Goal: Task Accomplishment & Management: Manage account settings

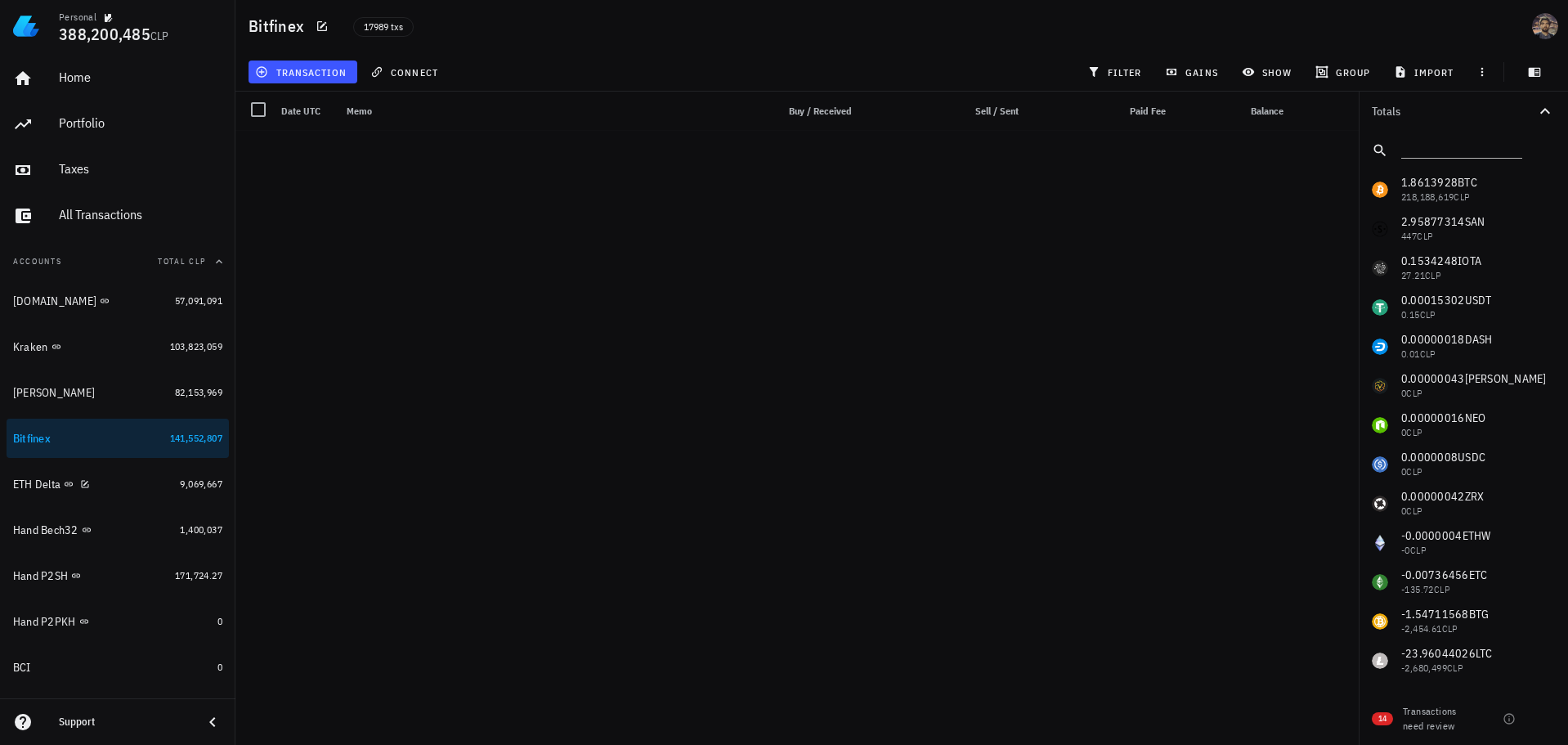
scroll to position [604802, 0]
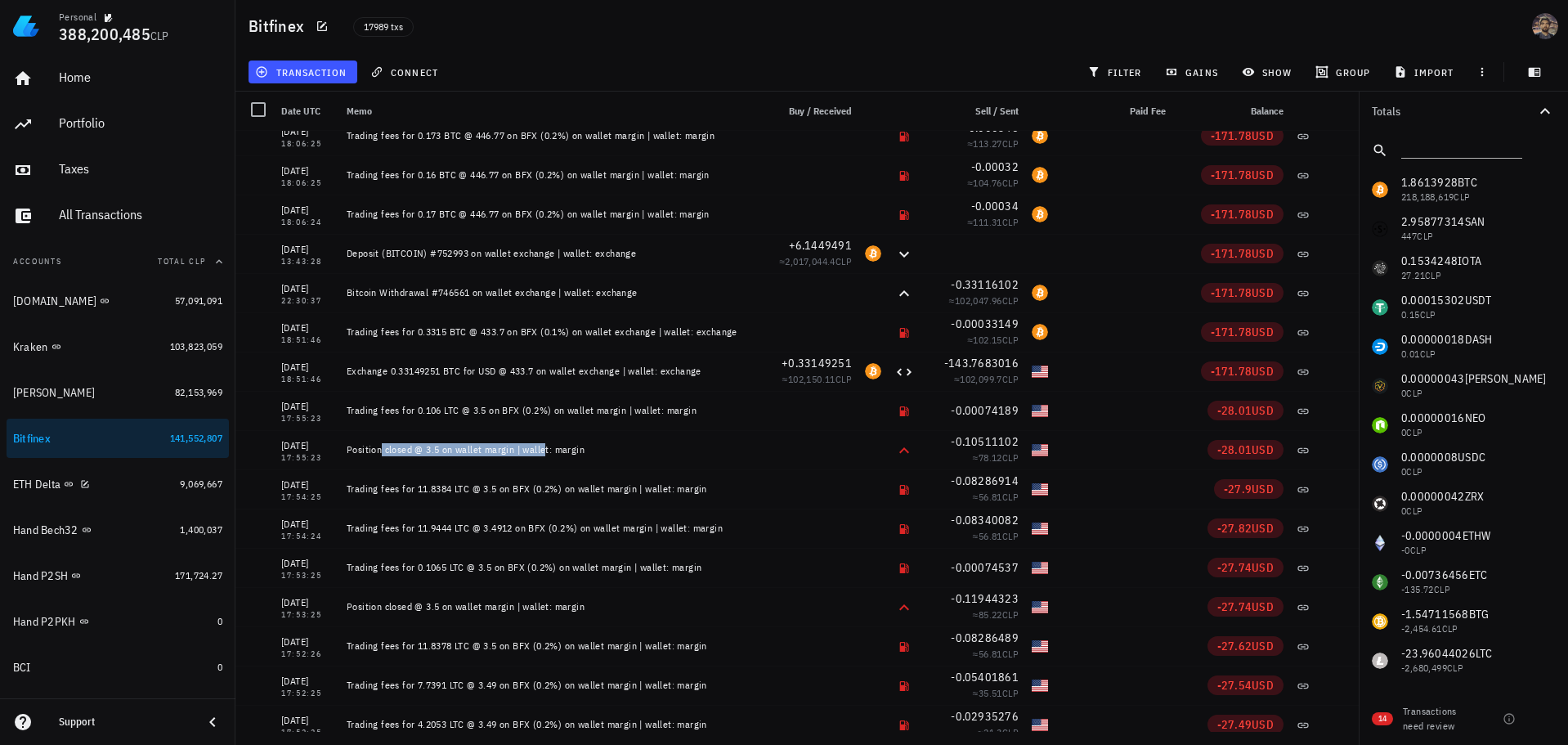
click at [58, 438] on div at bounding box center [58, 438] width 16 height 14
click at [260, 102] on div at bounding box center [258, 109] width 27 height 27
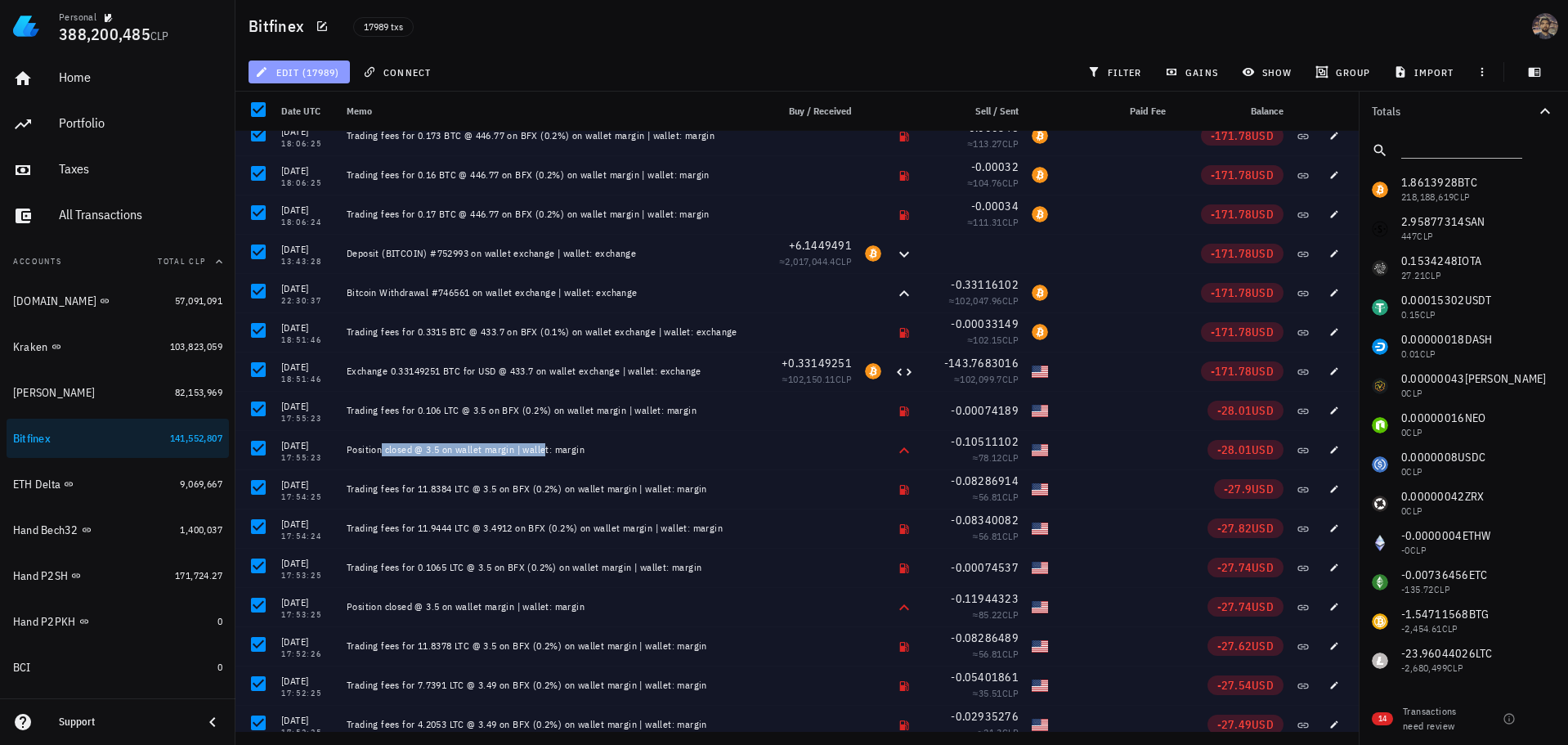
click at [317, 70] on span "edit (17989)" at bounding box center [298, 72] width 81 height 13
click at [304, 105] on div "Delete" at bounding box center [313, 109] width 50 height 13
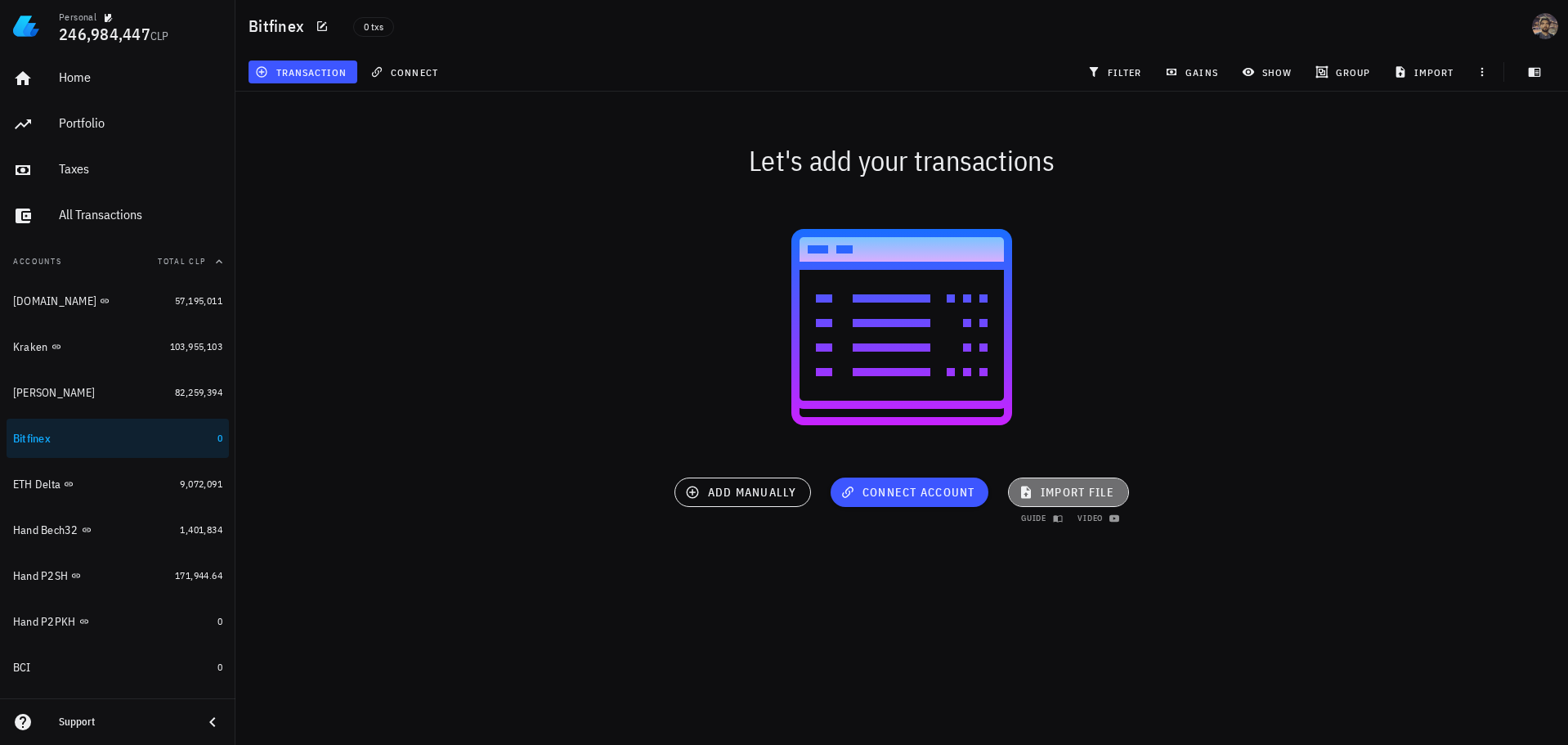
click at [1063, 480] on button "import file" at bounding box center [1068, 492] width 121 height 29
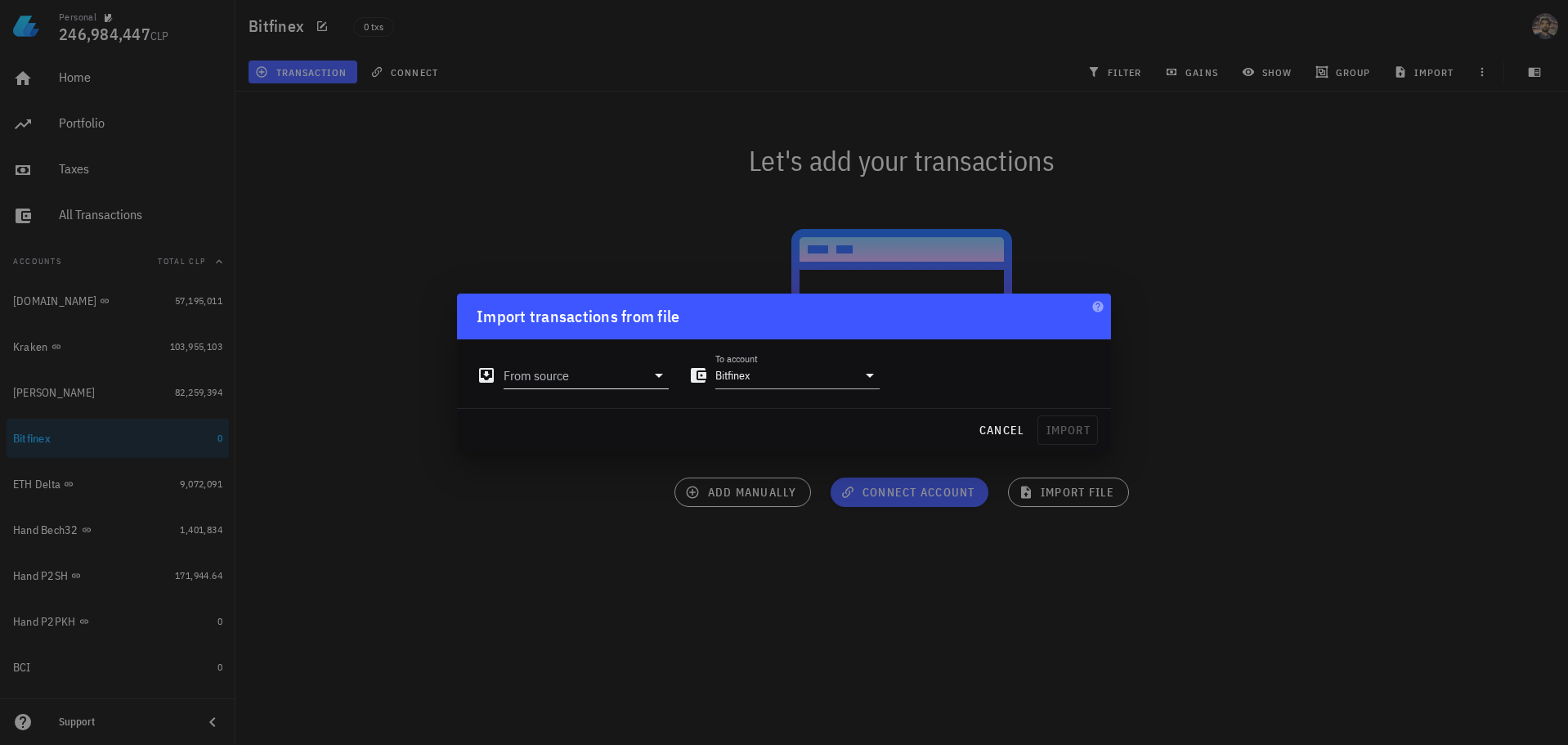
click at [578, 376] on input "From source" at bounding box center [575, 376] width 143 height 27
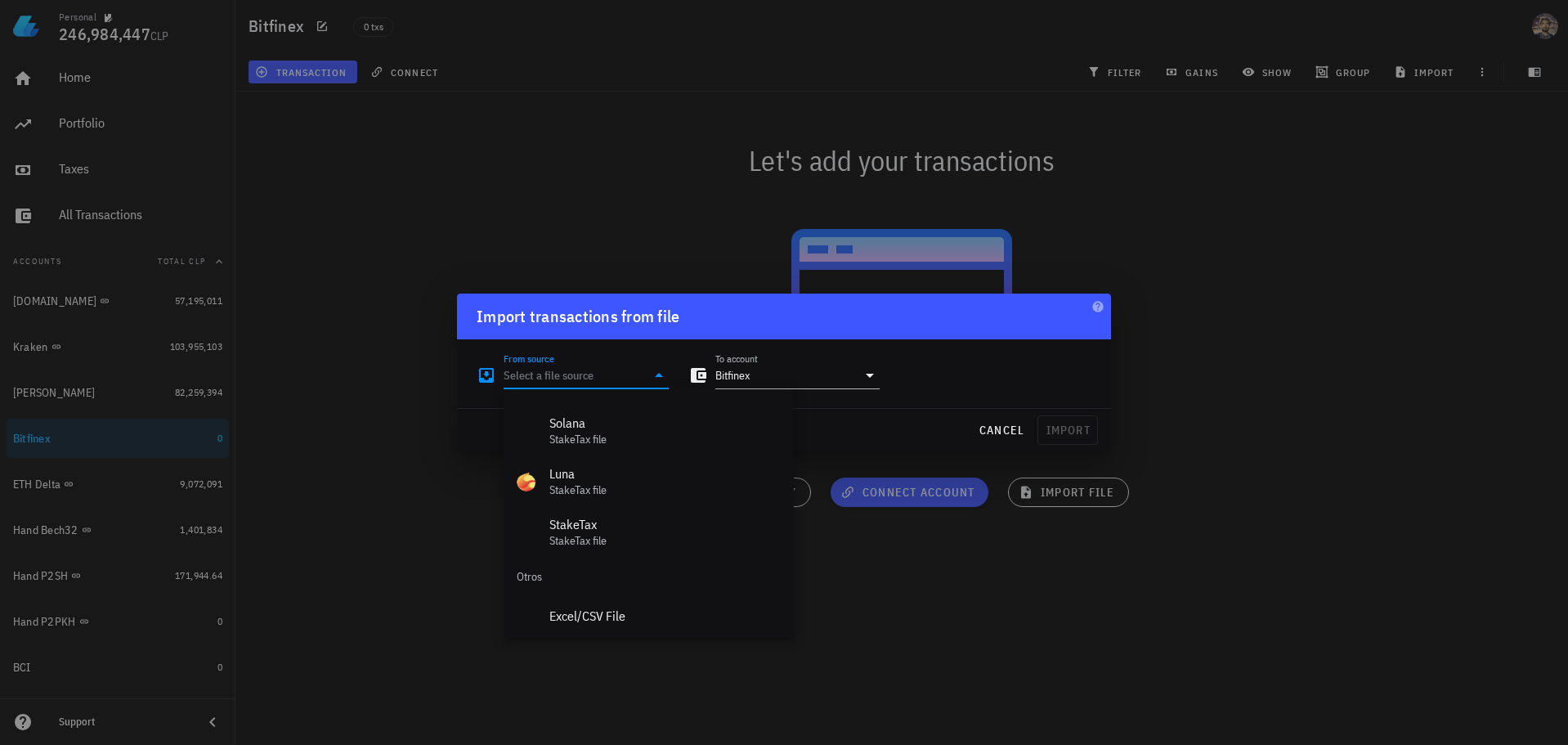
scroll to position [733, 0]
click at [583, 607] on div "Excel/CSV File" at bounding box center [664, 611] width 231 height 16
type input "Excel/CSV File"
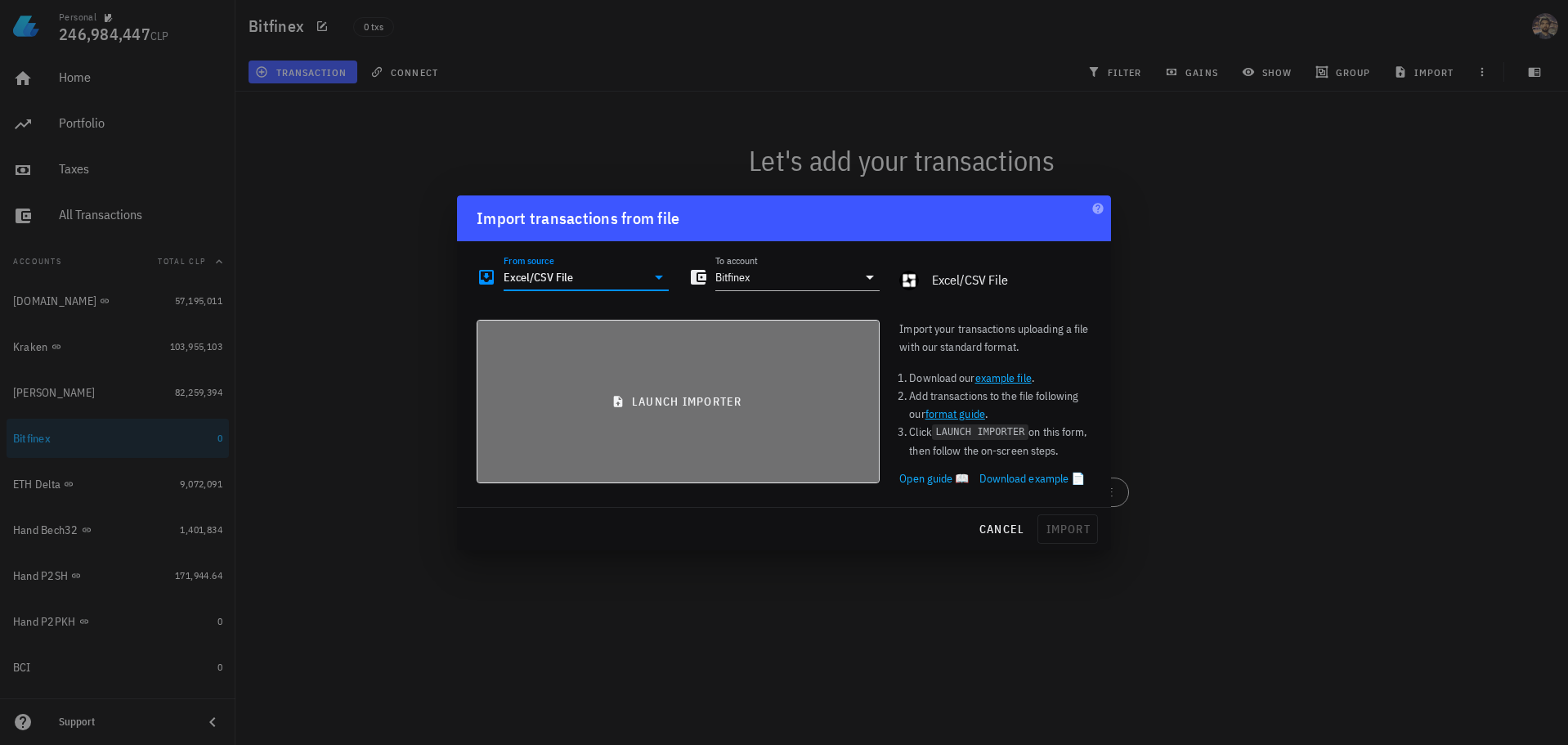
click at [717, 367] on button "launch importer" at bounding box center [677, 401] width 403 height 164
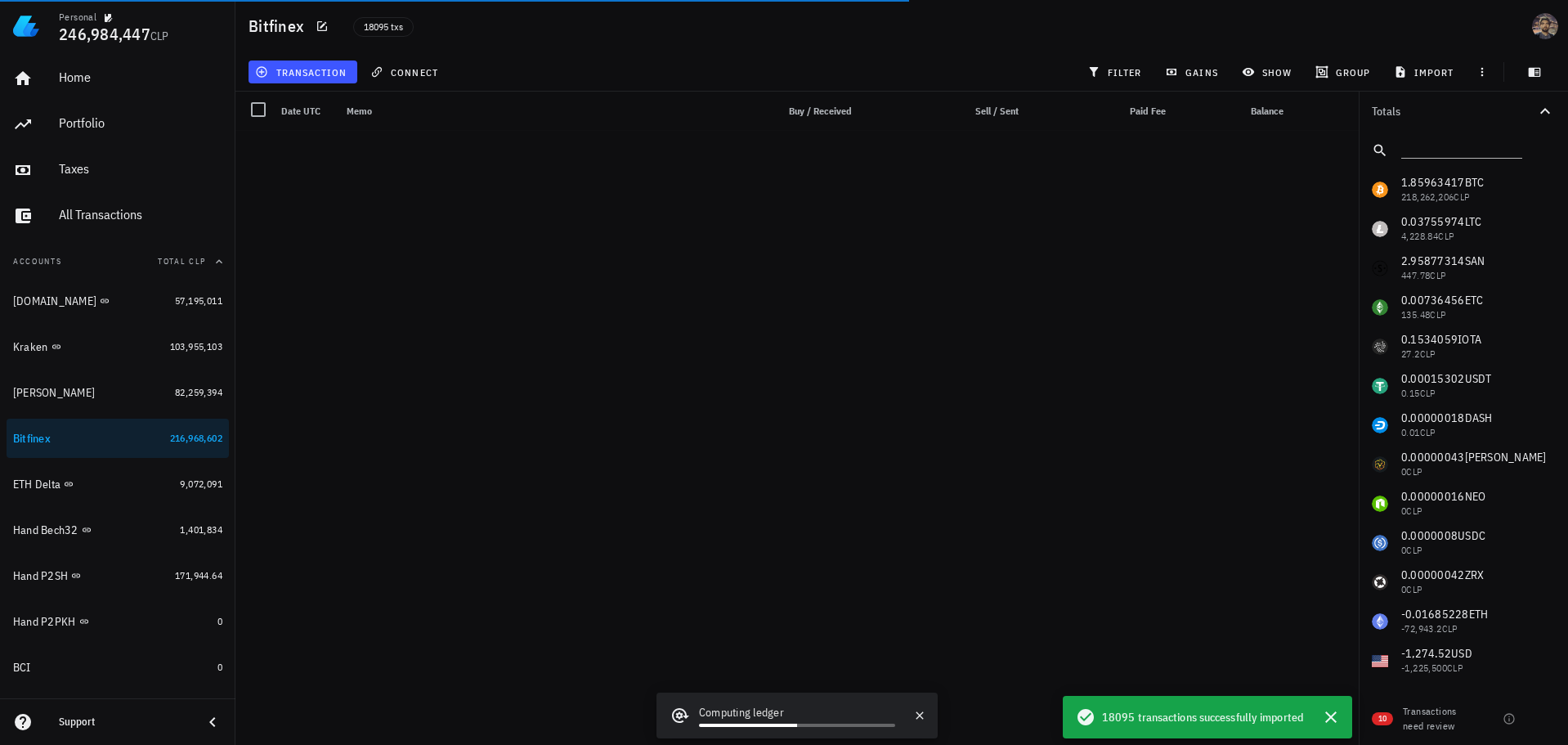
scroll to position [392005, 0]
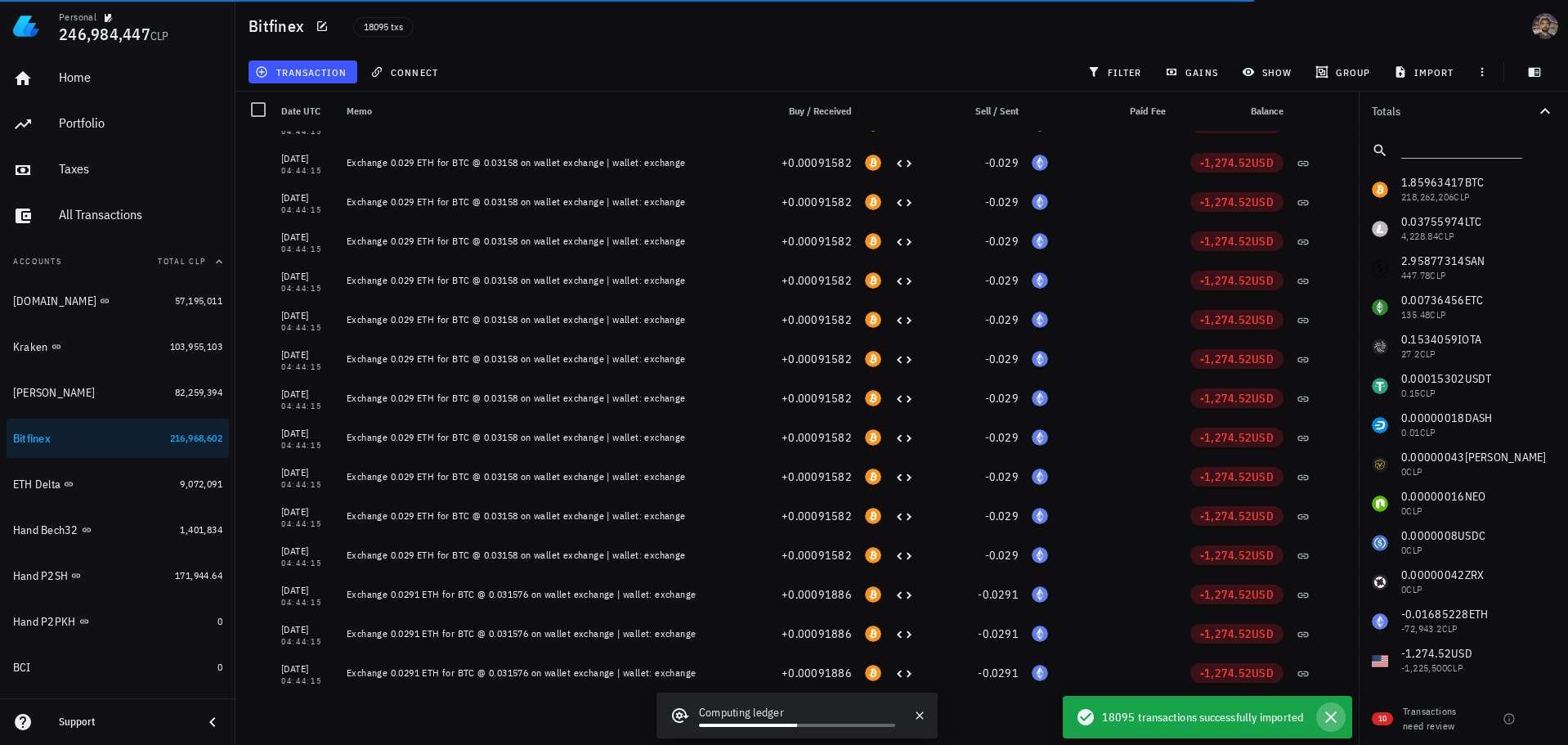
click at [1338, 716] on icon "button" at bounding box center [1331, 718] width 19 height 19
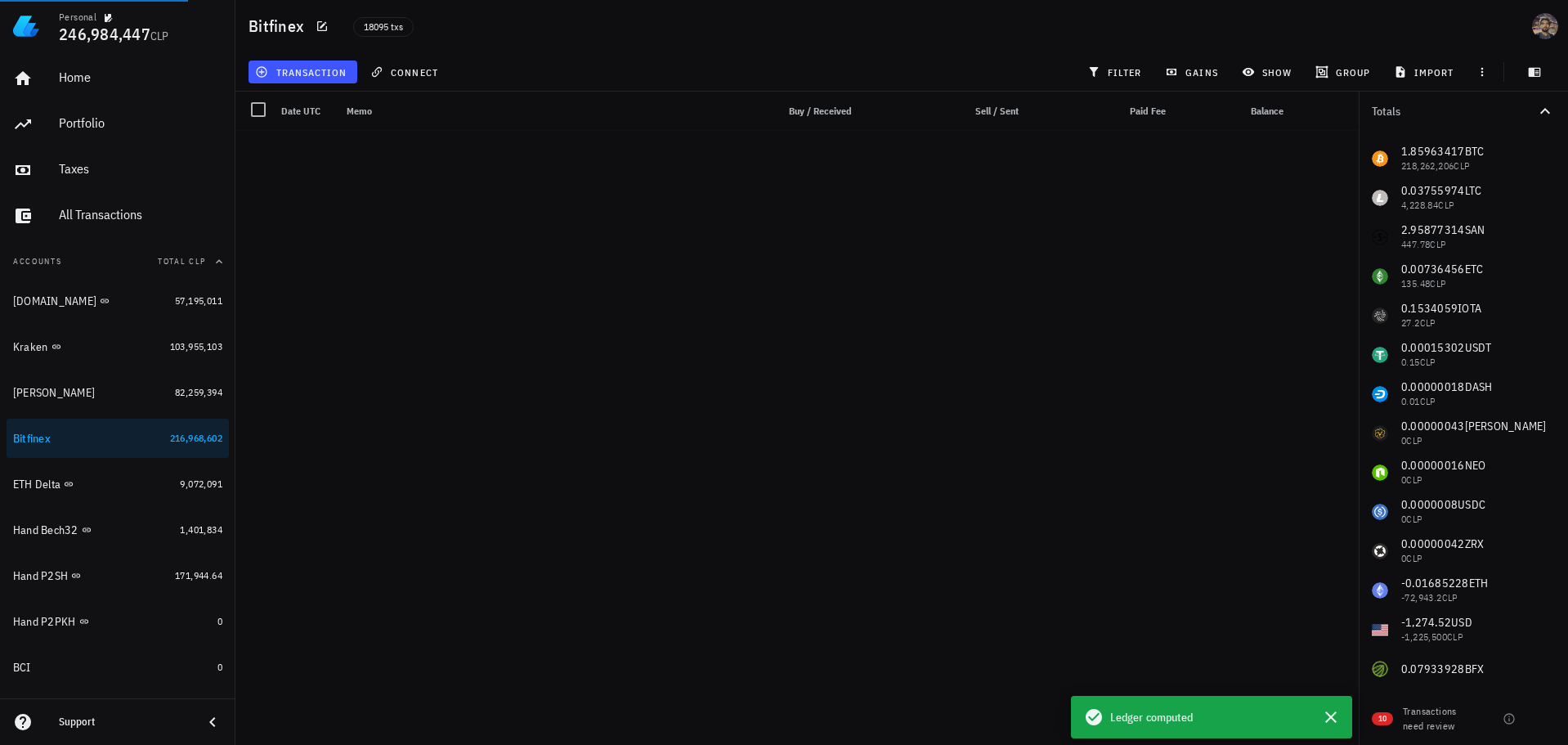
scroll to position [709748, 0]
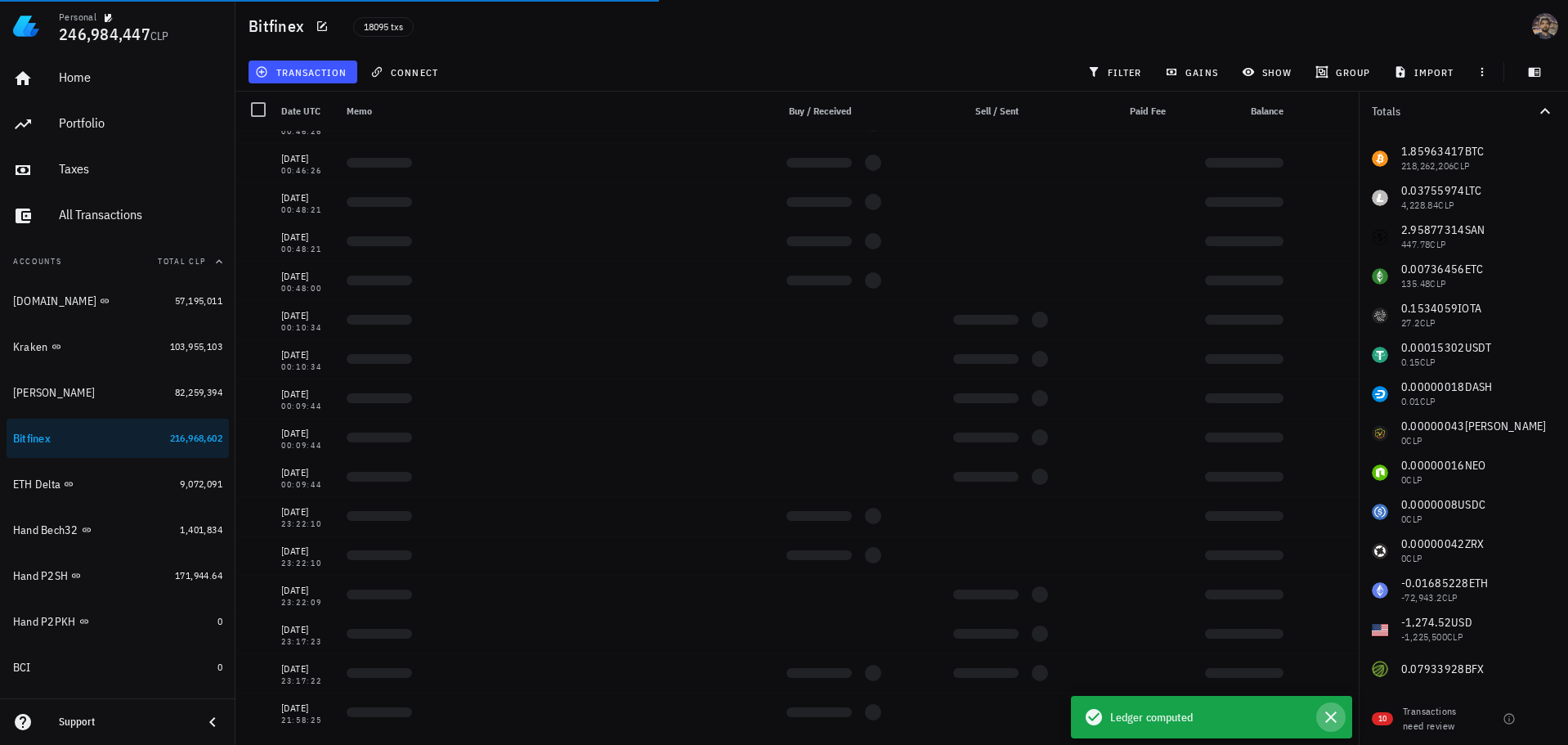
click at [1336, 712] on icon "button" at bounding box center [1331, 718] width 19 height 19
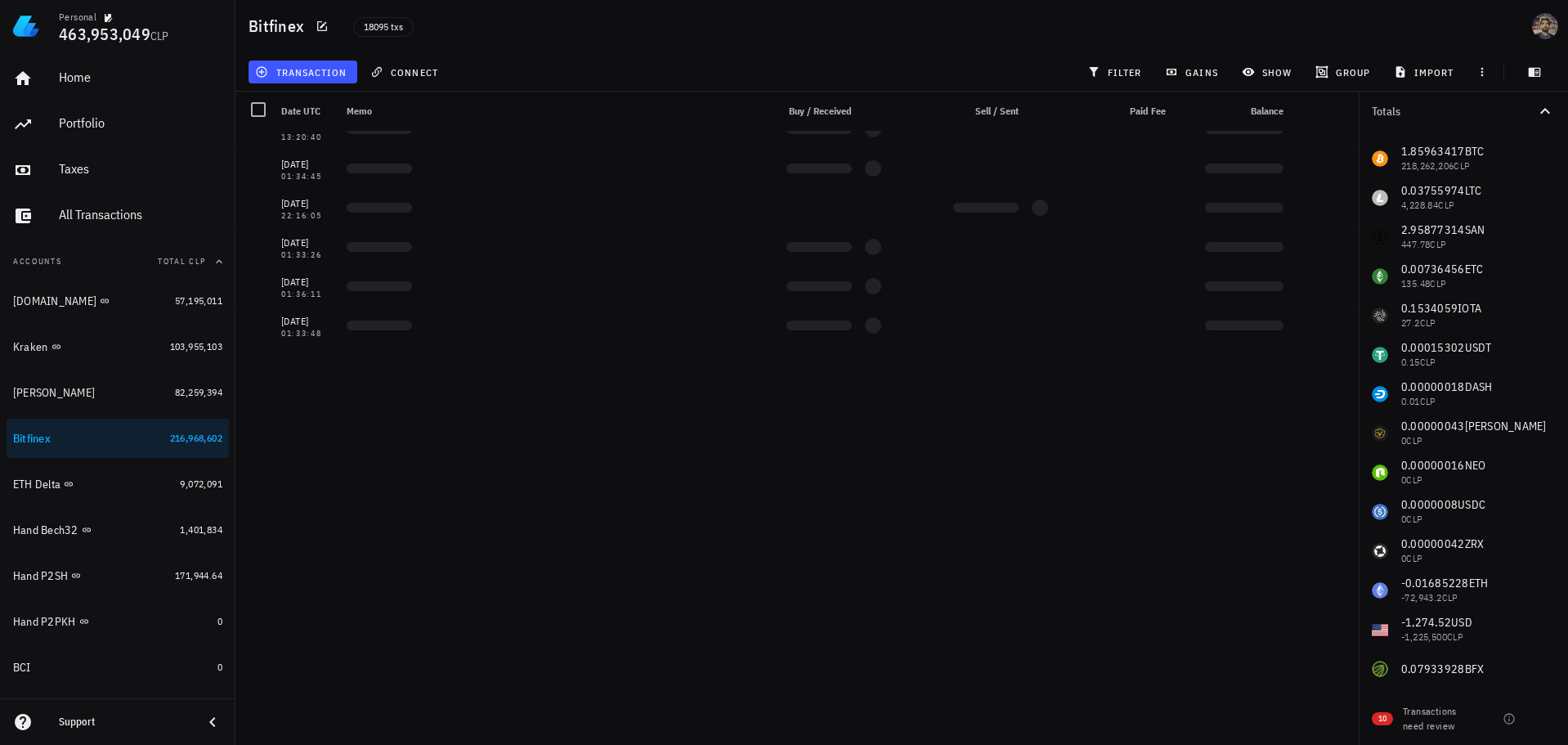
scroll to position [562234, 0]
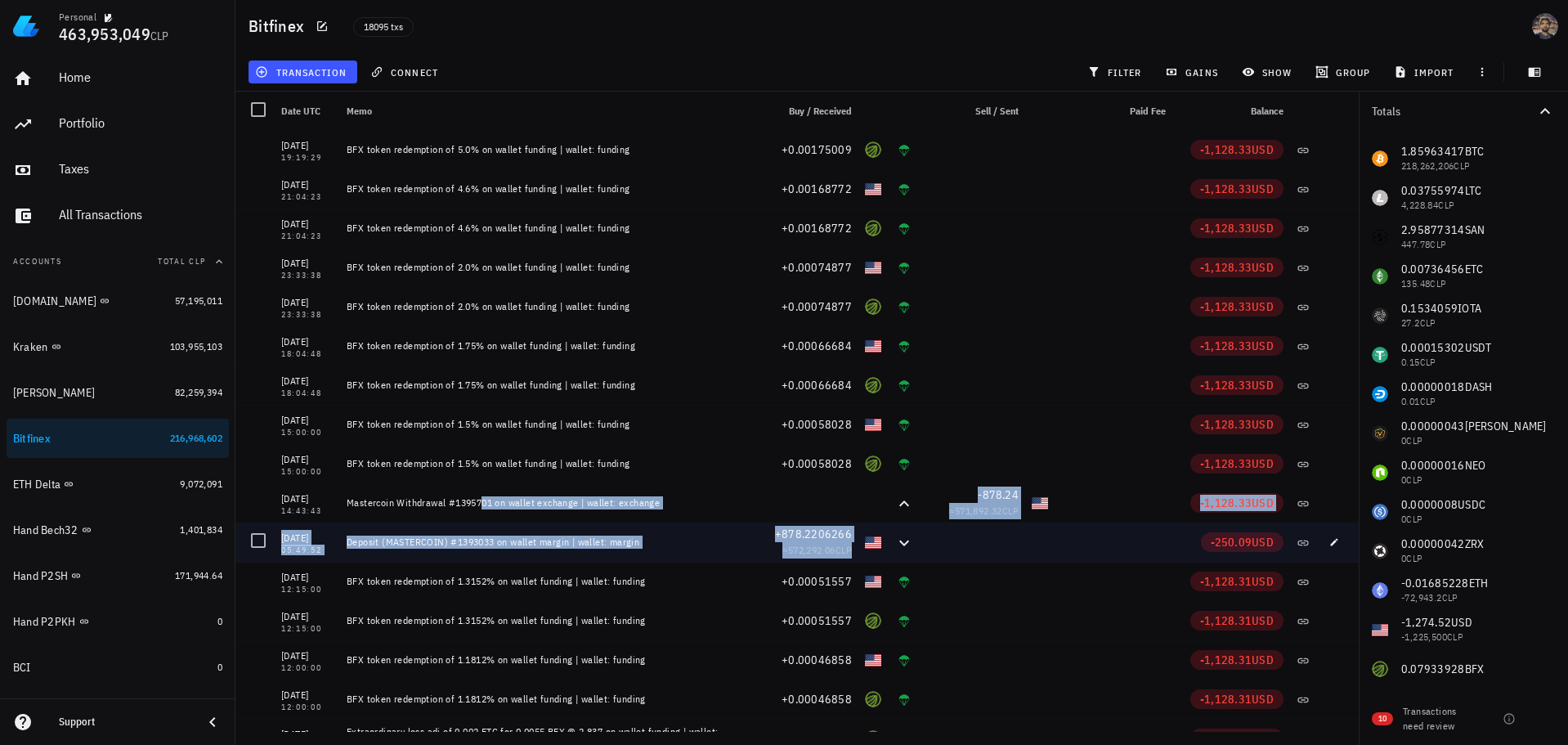
drag, startPoint x: 453, startPoint y: 505, endPoint x: 985, endPoint y: 555, distance: 534.3
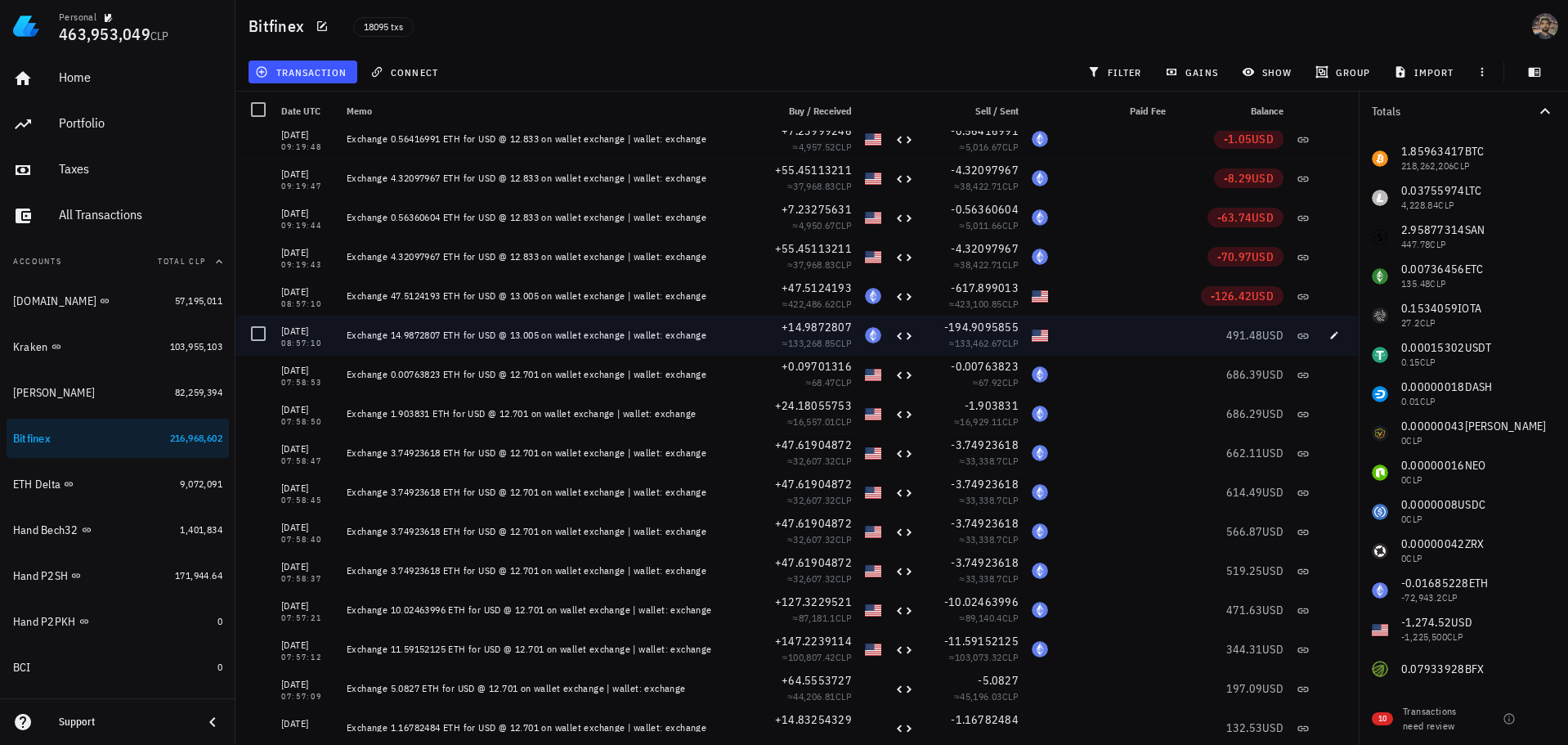
scroll to position [571558, 0]
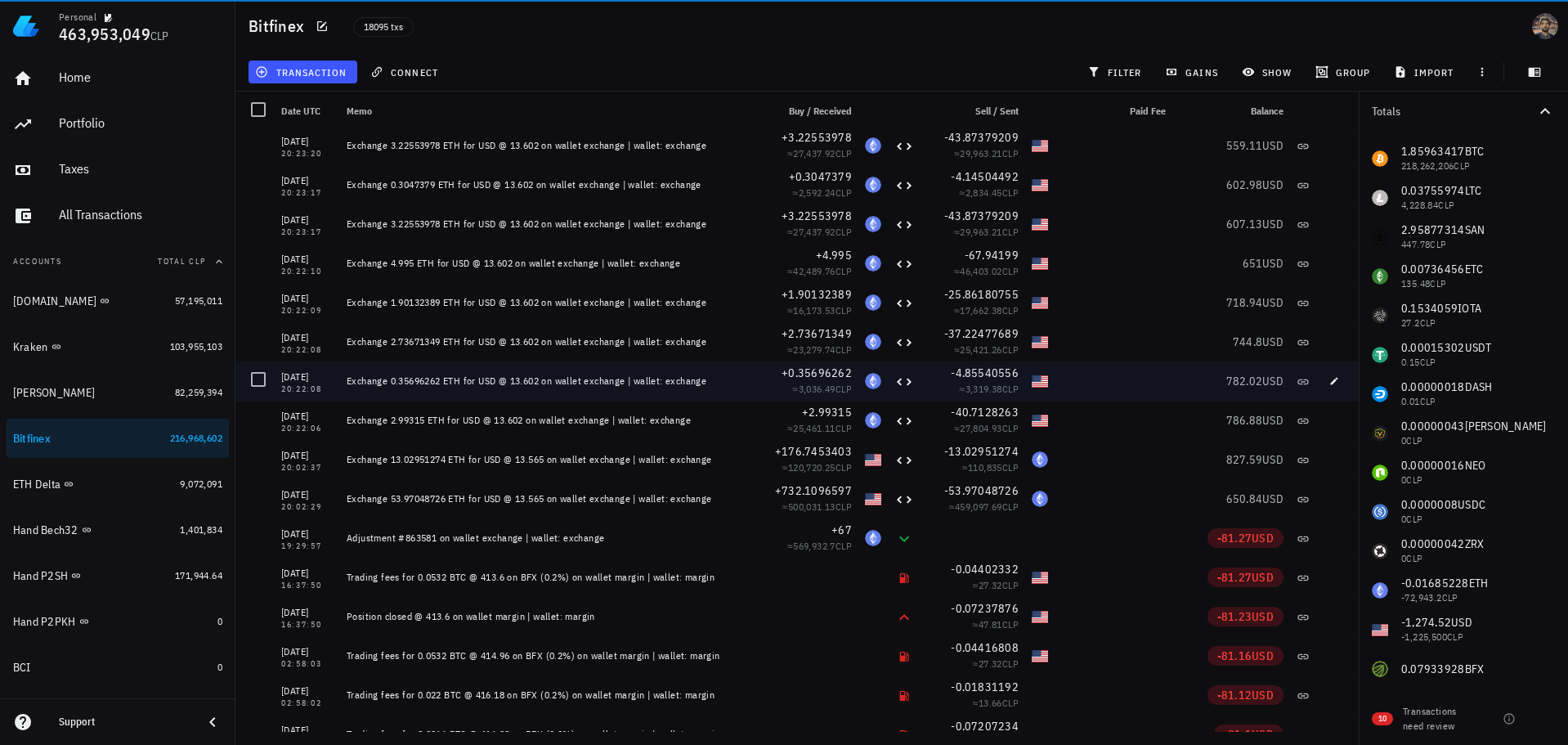
scroll to position [587342, 0]
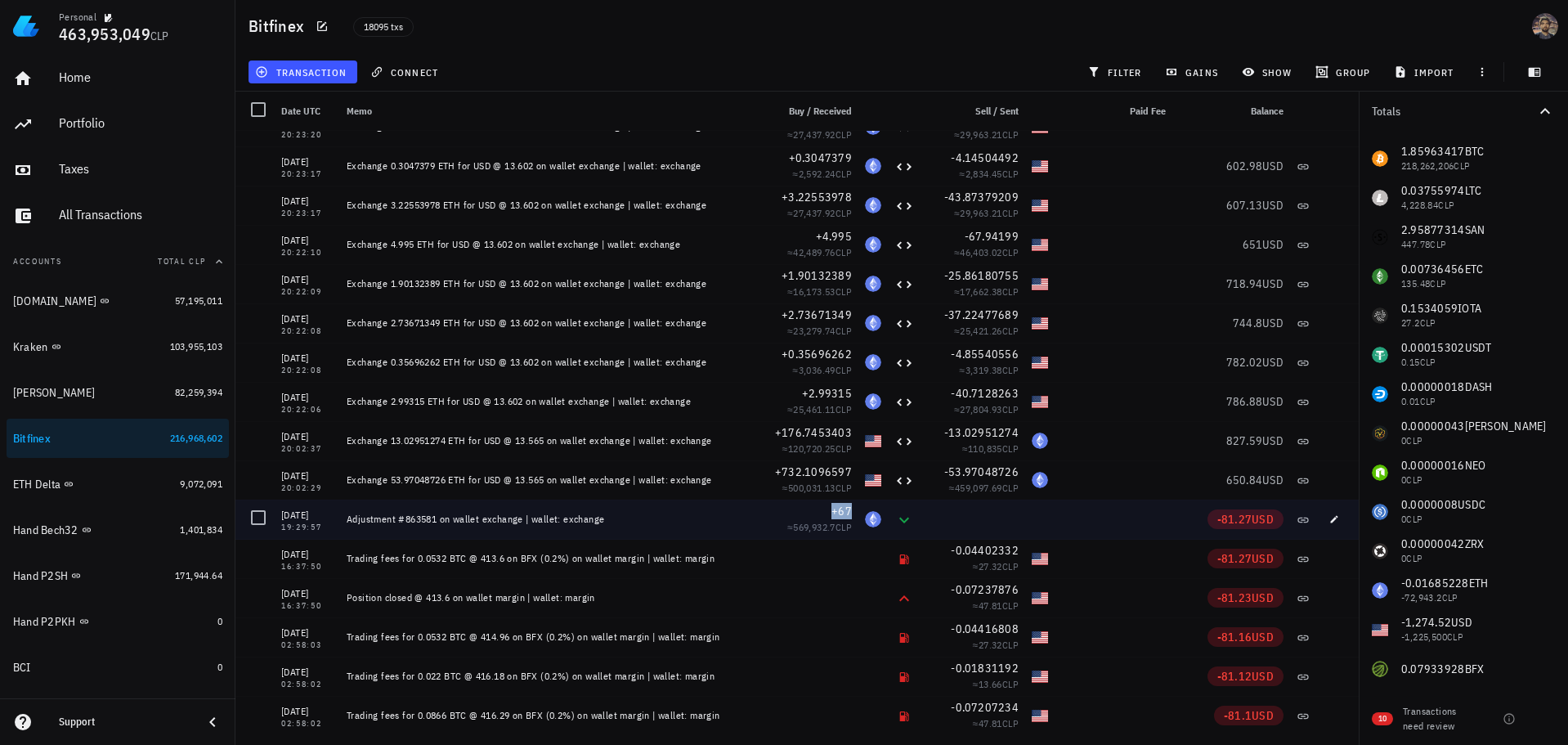
drag, startPoint x: 815, startPoint y: 509, endPoint x: 843, endPoint y: 510, distance: 28.0
click at [833, 510] on div "+67" at bounding box center [806, 511] width 91 height 16
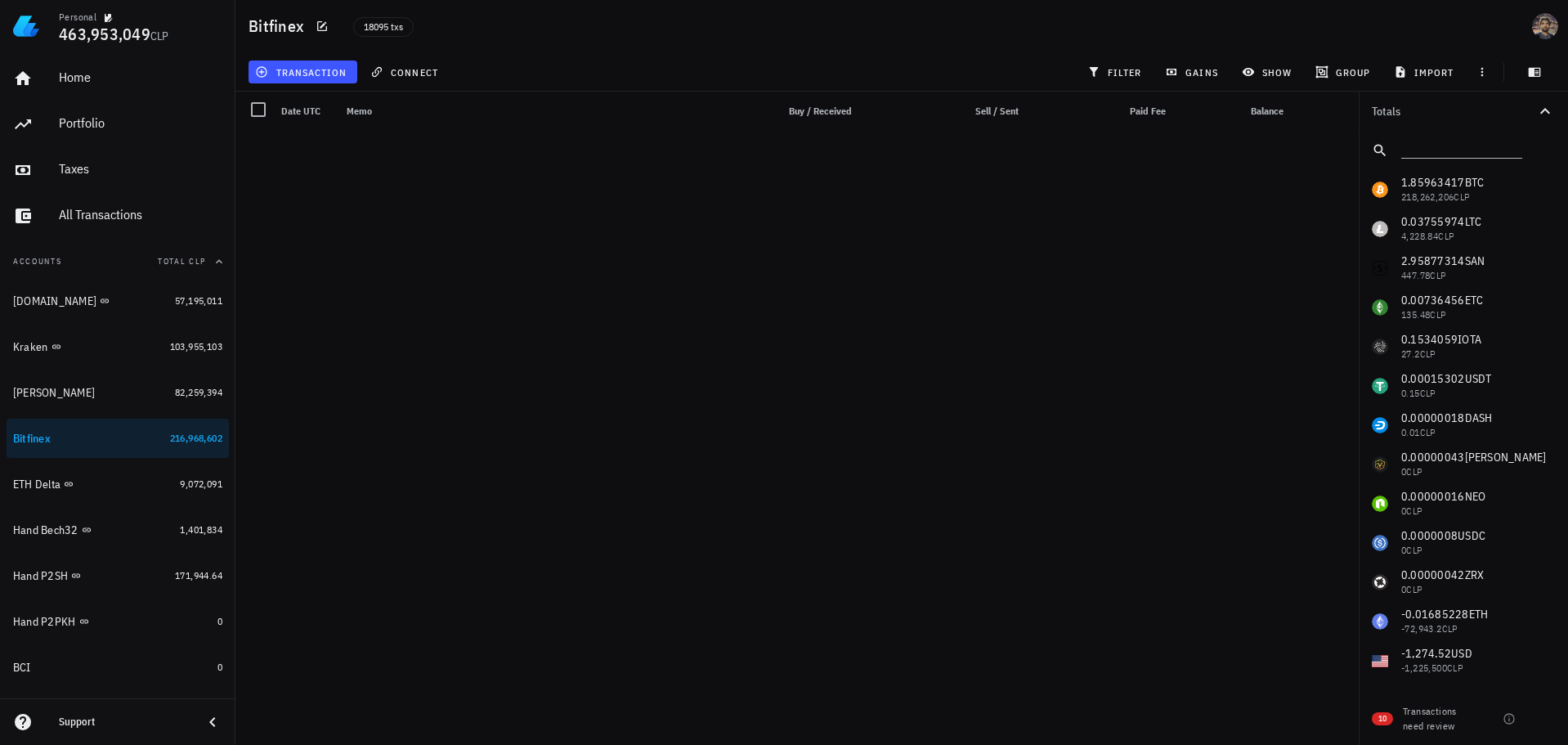
scroll to position [709748, 0]
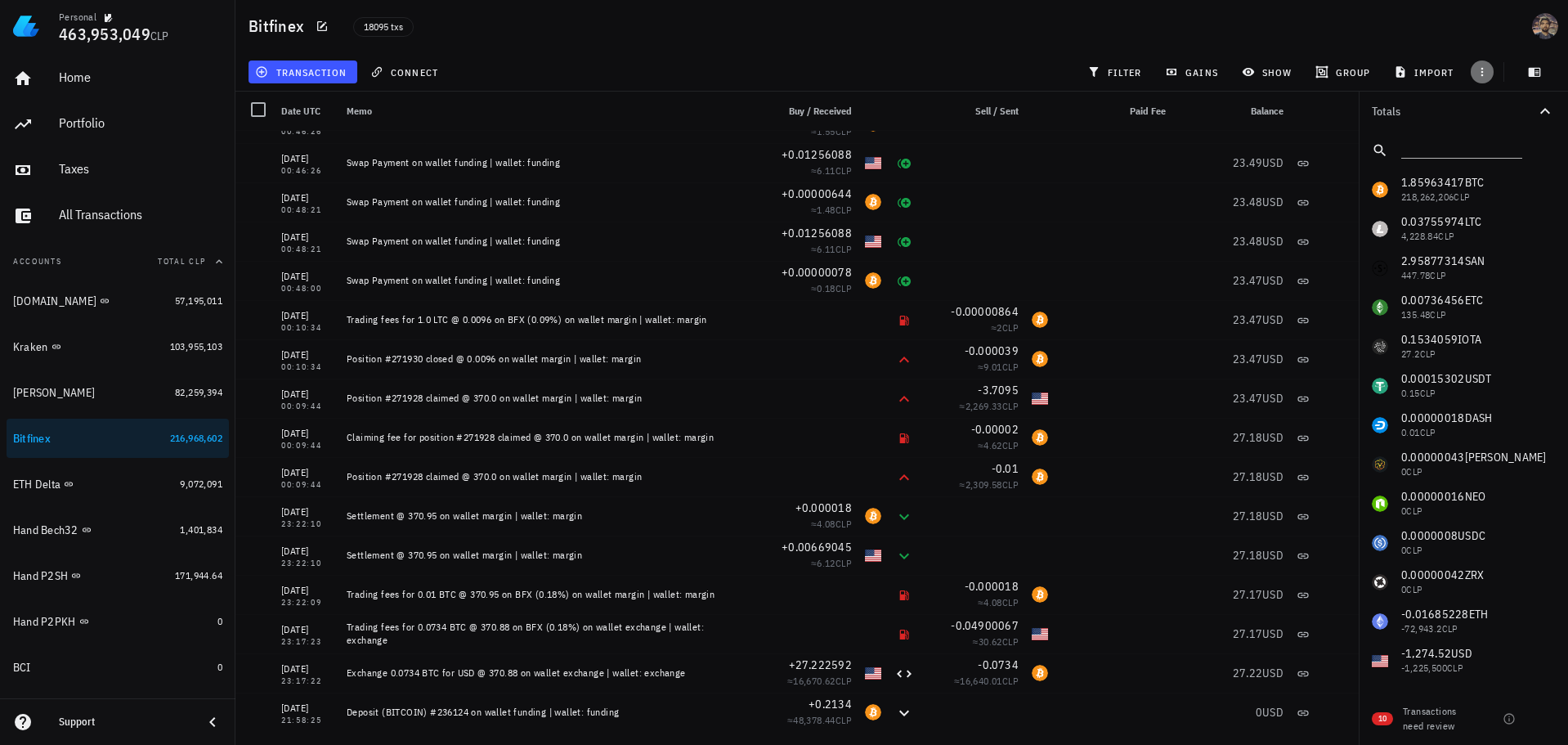
click at [1485, 80] on button "button" at bounding box center [1482, 72] width 23 height 23
click at [1505, 117] on span "export" at bounding box center [1507, 113] width 57 height 13
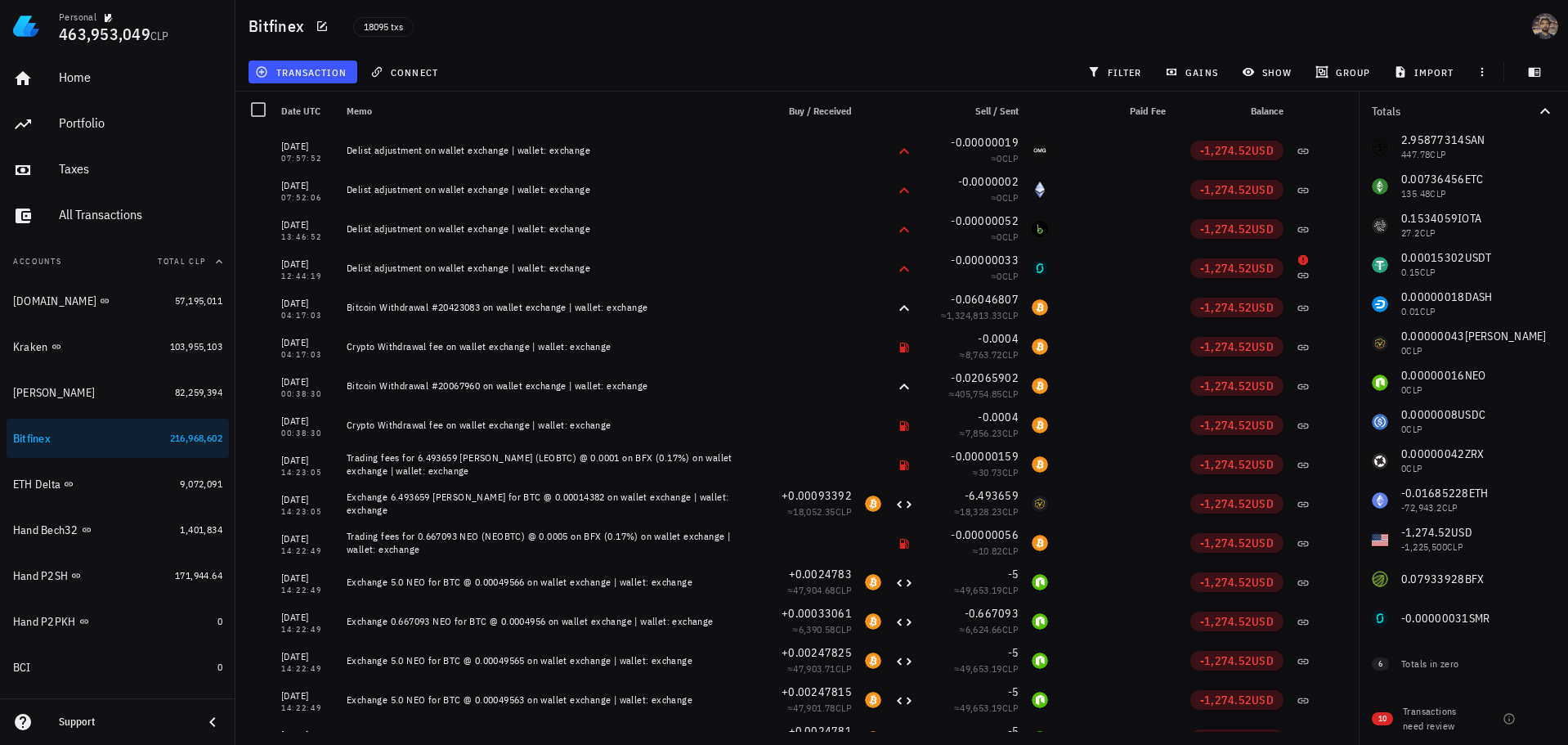
scroll to position [125, 0]
click at [1433, 656] on div "Totals in zero" at bounding box center [1461, 660] width 121 height 15
click at [1531, 663] on div at bounding box center [1544, 659] width 27 height 27
checkbox input "true"
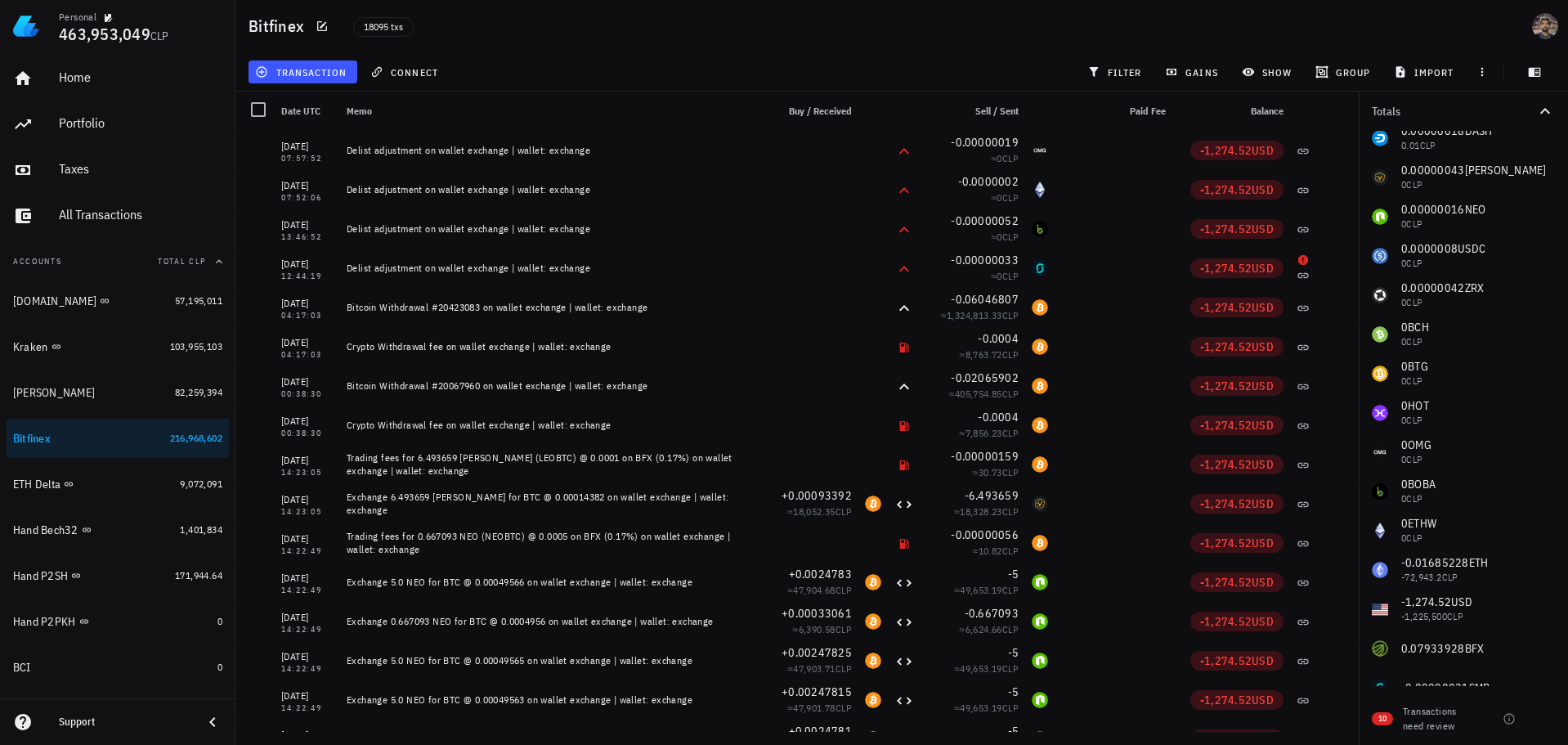
scroll to position [361, 0]
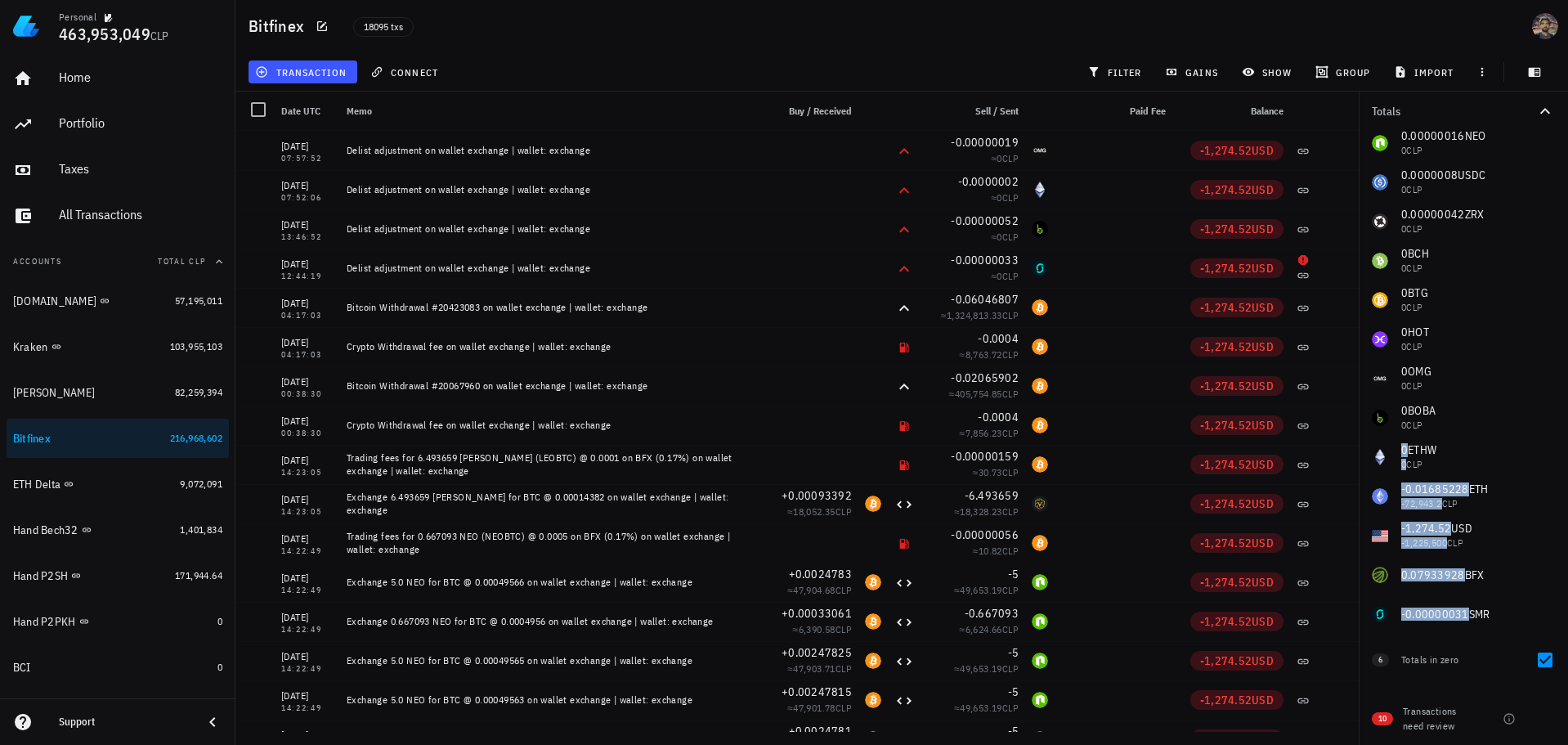
drag, startPoint x: 1515, startPoint y: 605, endPoint x: 1474, endPoint y: 429, distance: 180.7
click at [1473, 428] on div "1.85963417 BTC 218,262,206 CLP 0.03755974 LTC 4,228.84 CLP 2.95877314 SAN 447.7…" at bounding box center [1463, 221] width 209 height 825
drag, startPoint x: 1555, startPoint y: 651, endPoint x: 1525, endPoint y: 634, distance: 34.5
click at [1552, 650] on div "6 Totals in zero" at bounding box center [1463, 657] width 209 height 46
drag, startPoint x: 1494, startPoint y: 617, endPoint x: 1474, endPoint y: 605, distance: 23.3
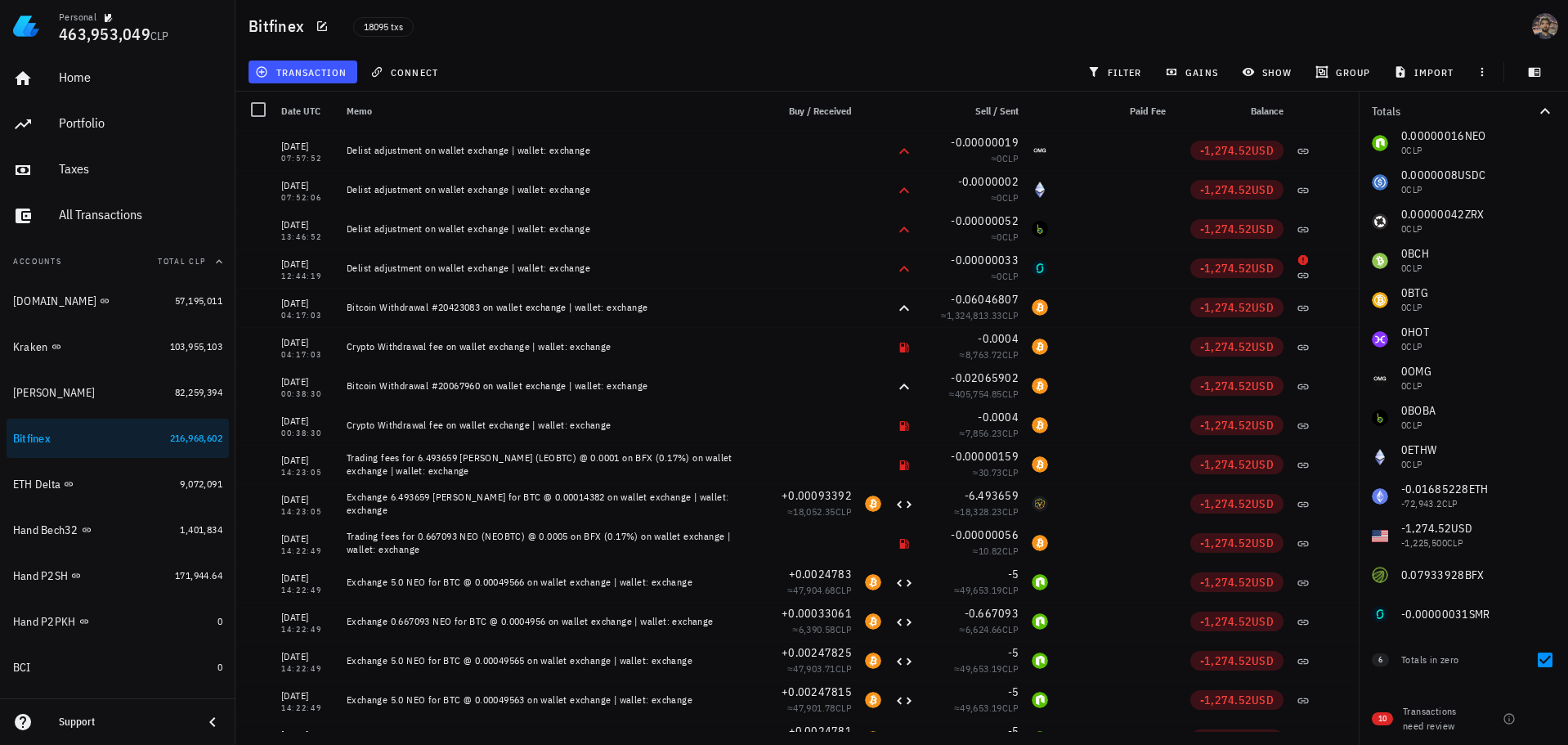
click at [1474, 605] on div "1.85963417 BTC 218,262,206 CLP 0.03755974 LTC 4,228.84 CLP 2.95877314 SAN 447.7…" at bounding box center [1463, 221] width 209 height 825
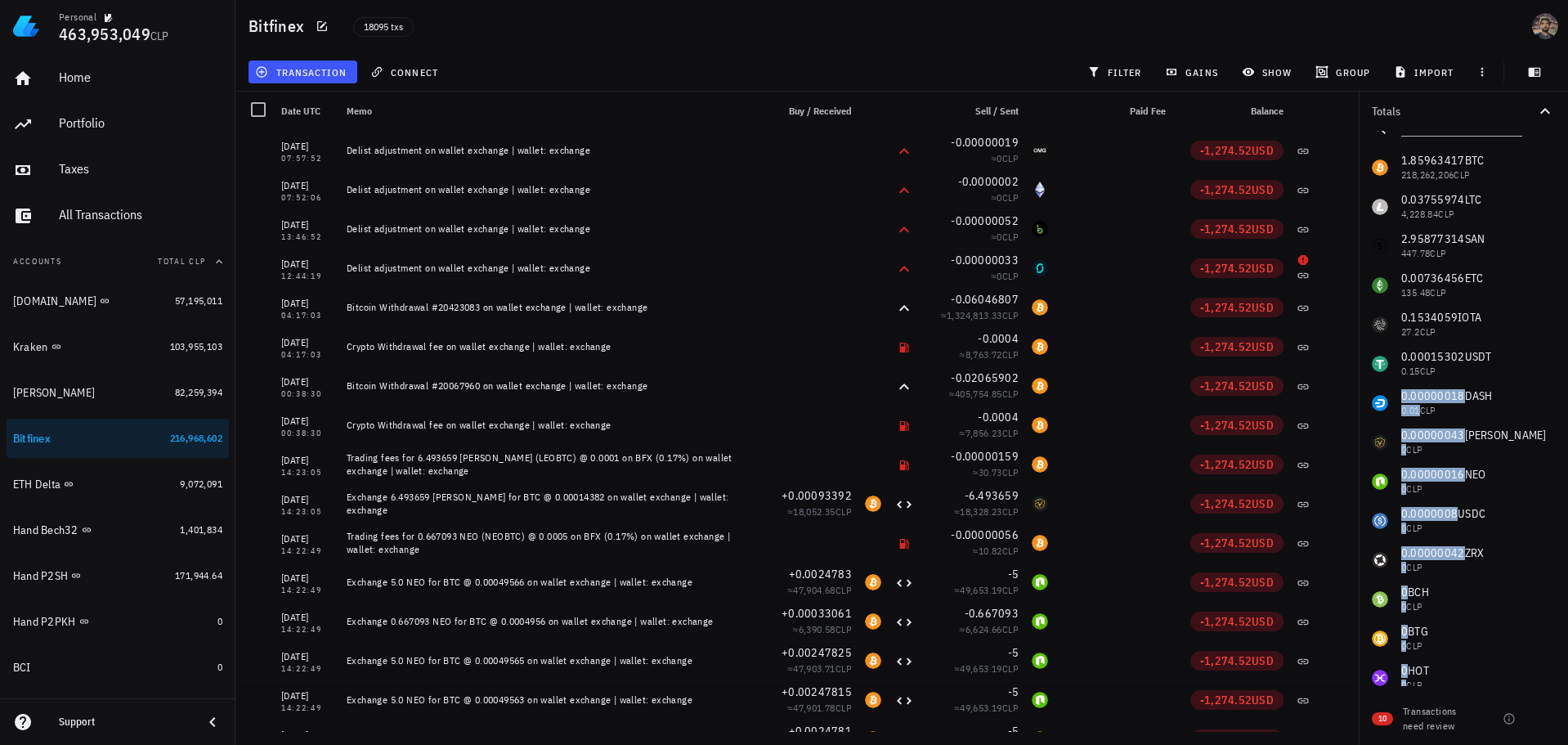
scroll to position [0, 0]
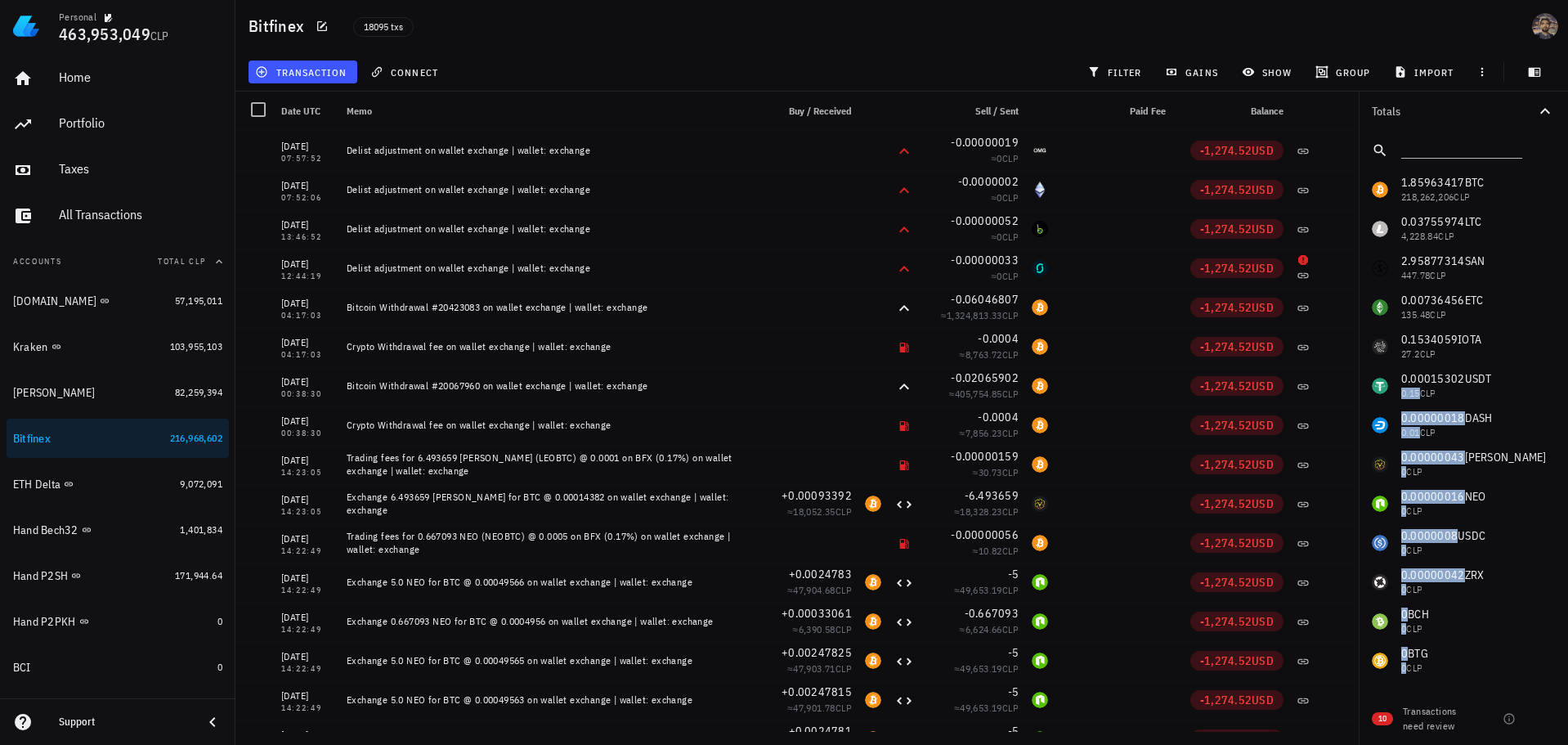
drag, startPoint x: 1469, startPoint y: 613, endPoint x: 1421, endPoint y: 229, distance: 387.0
click at [1460, 366] on div "1.85963417 BTC 218,262,206 CLP 0.03755974 LTC 4,228.84 CLP 2.95877314 SAN 447.7…" at bounding box center [1463, 582] width 209 height 825
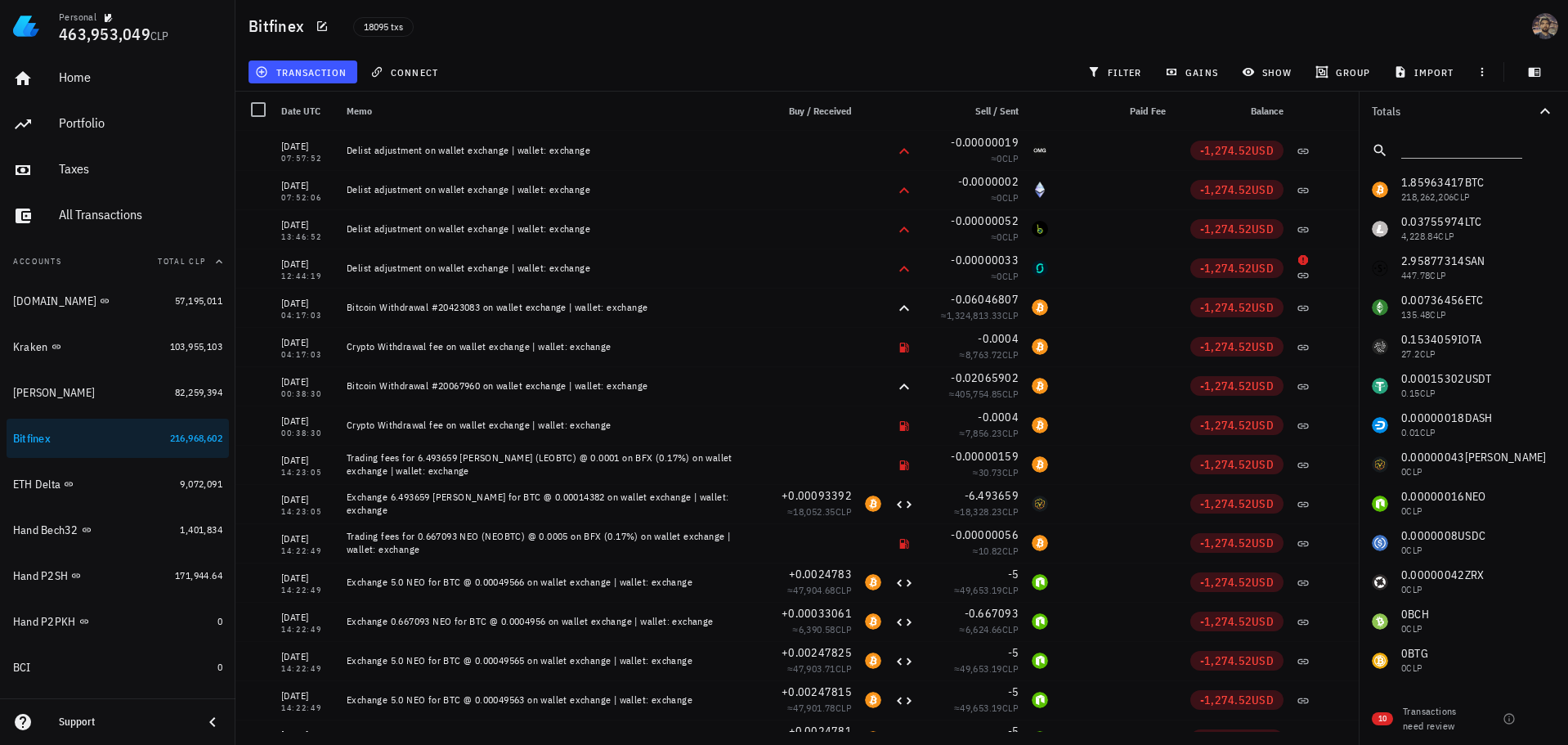
drag, startPoint x: 1421, startPoint y: 219, endPoint x: 1421, endPoint y: 188, distance: 31.0
click at [1421, 218] on div "1.85963417 BTC 218,262,206 CLP 0.03755974 LTC 4,228.84 CLP 2.95877314 SAN 447.7…" at bounding box center [1463, 582] width 209 height 825
drag, startPoint x: 1392, startPoint y: 182, endPoint x: 1430, endPoint y: 188, distance: 38.5
click at [1430, 188] on div "1.85963417 BTC 218,262,206 CLP 0.03755974 LTC 4,228.84 CLP 2.95877314 SAN 447.7…" at bounding box center [1463, 582] width 209 height 825
click at [1391, 182] on div "1.85963417 BTC 218,262,206 CLP 0.03755974 LTC 4,228.84 CLP 2.95877314 SAN 447.7…" at bounding box center [1463, 582] width 209 height 825
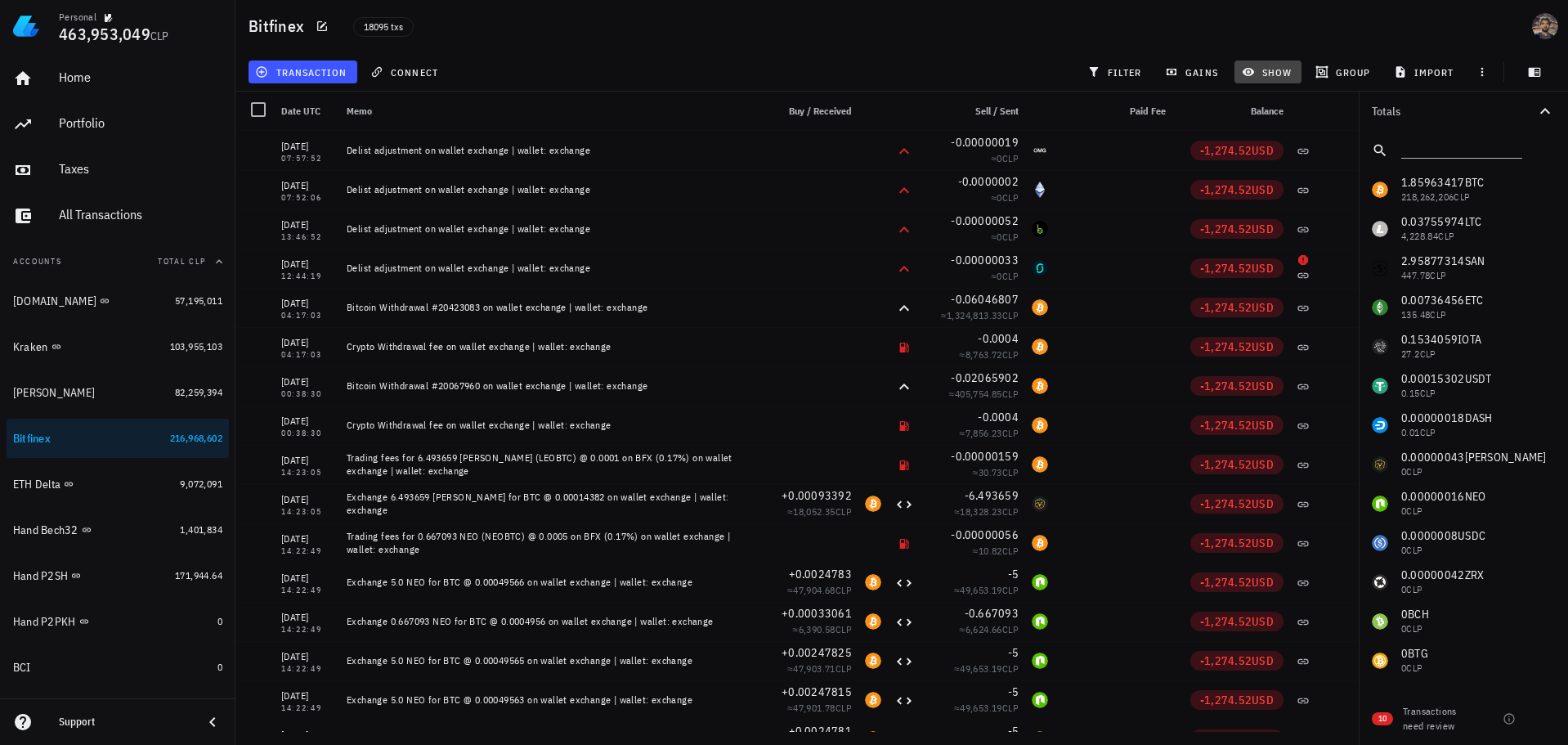
drag, startPoint x: 1266, startPoint y: 78, endPoint x: 1313, endPoint y: 120, distance: 63.0
click at [1267, 78] on span "show" at bounding box center [1268, 72] width 47 height 13
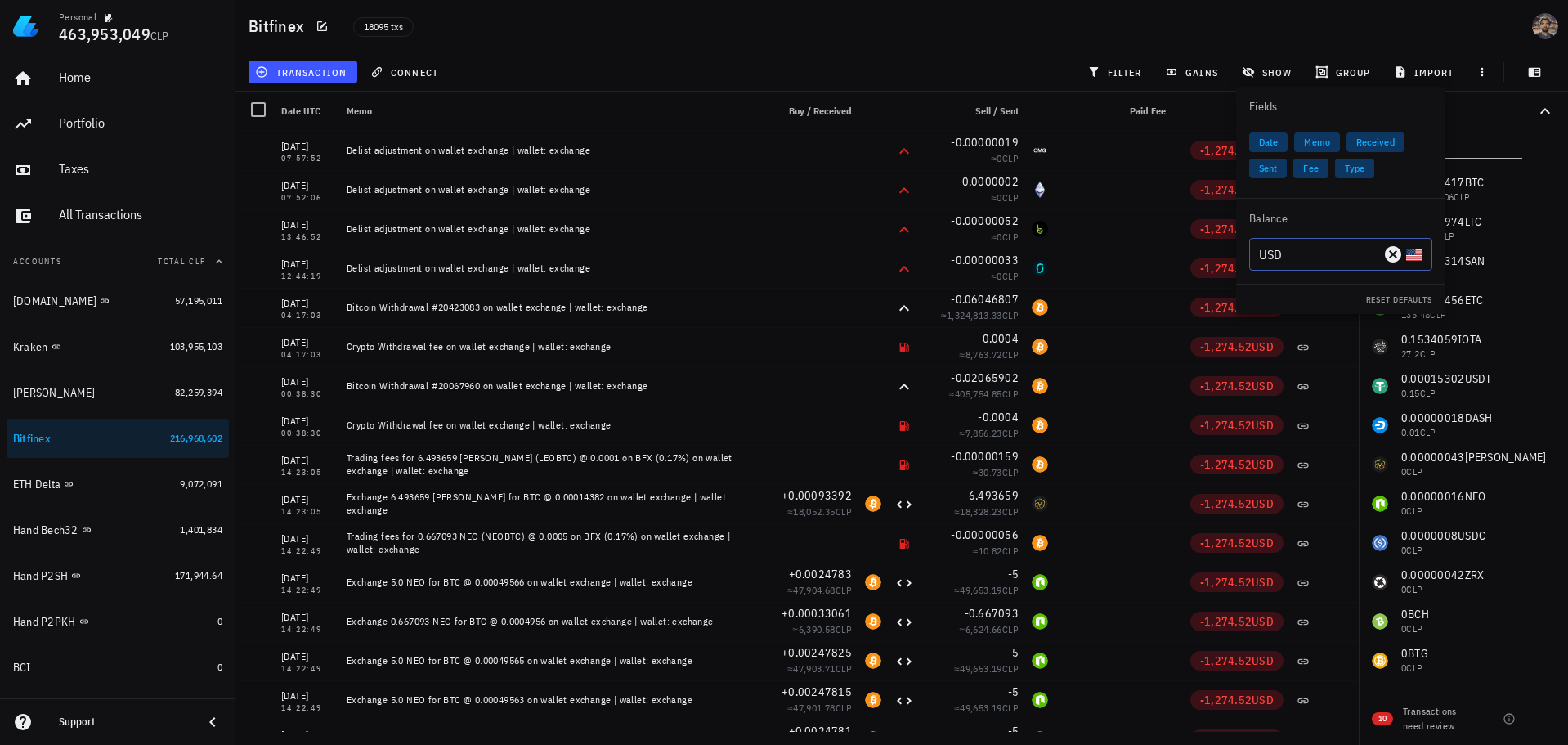
click at [1305, 261] on input "USD" at bounding box center [1319, 254] width 121 height 27
click at [1303, 293] on div "SAN" at bounding box center [1344, 289] width 112 height 16
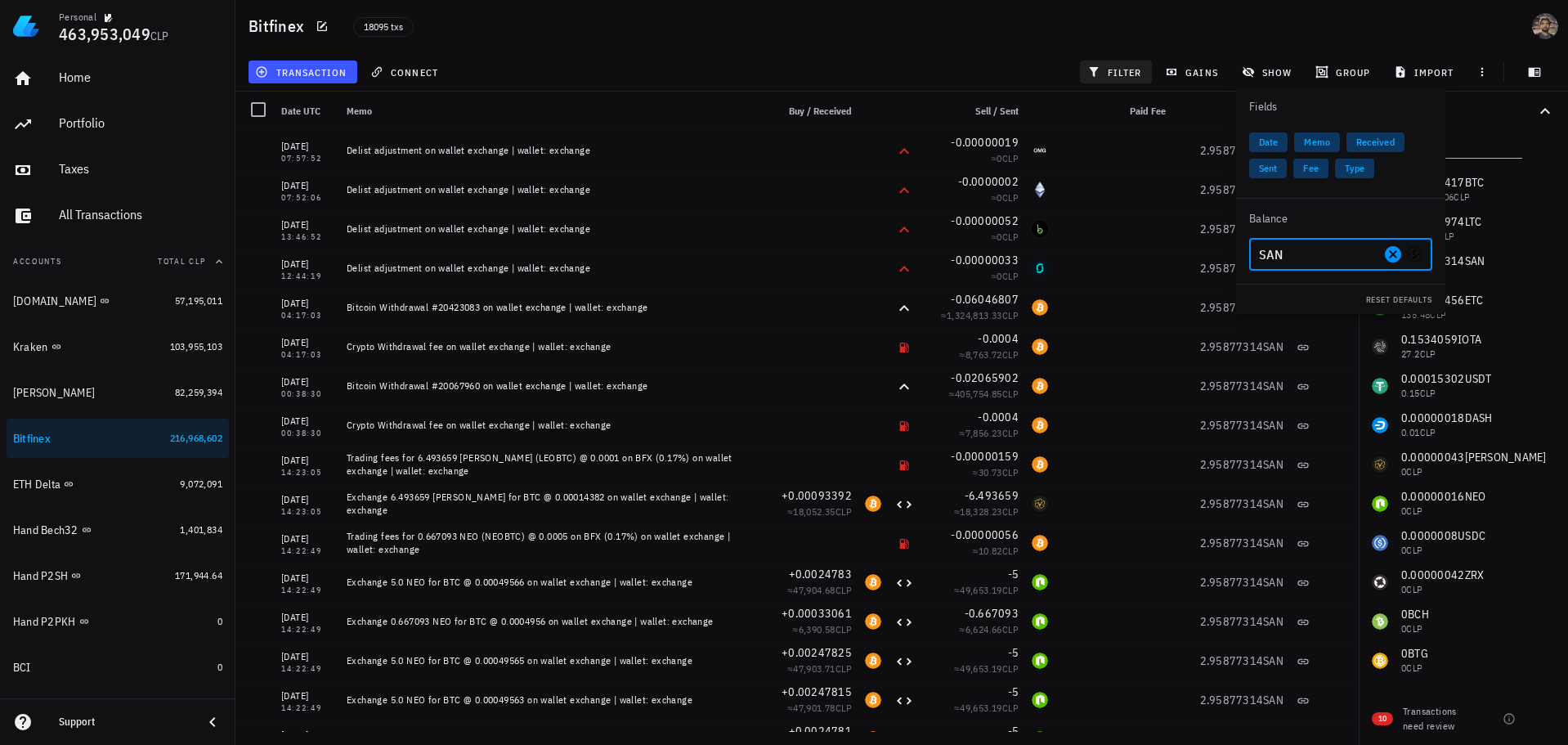
type input "SAN"
click at [1133, 69] on span "filter" at bounding box center [1116, 72] width 51 height 13
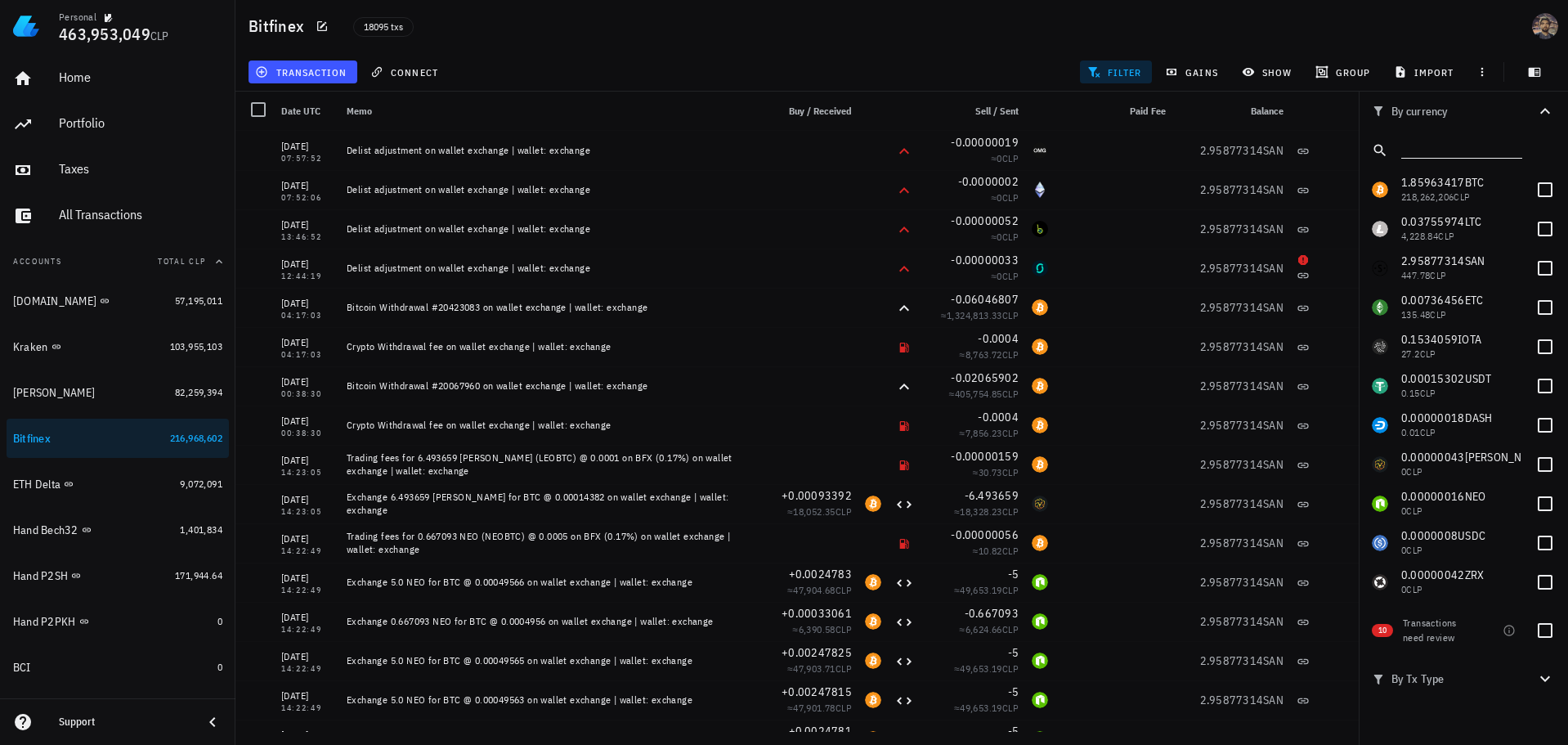
click at [1421, 150] on input "text" at bounding box center [1459, 147] width 118 height 21
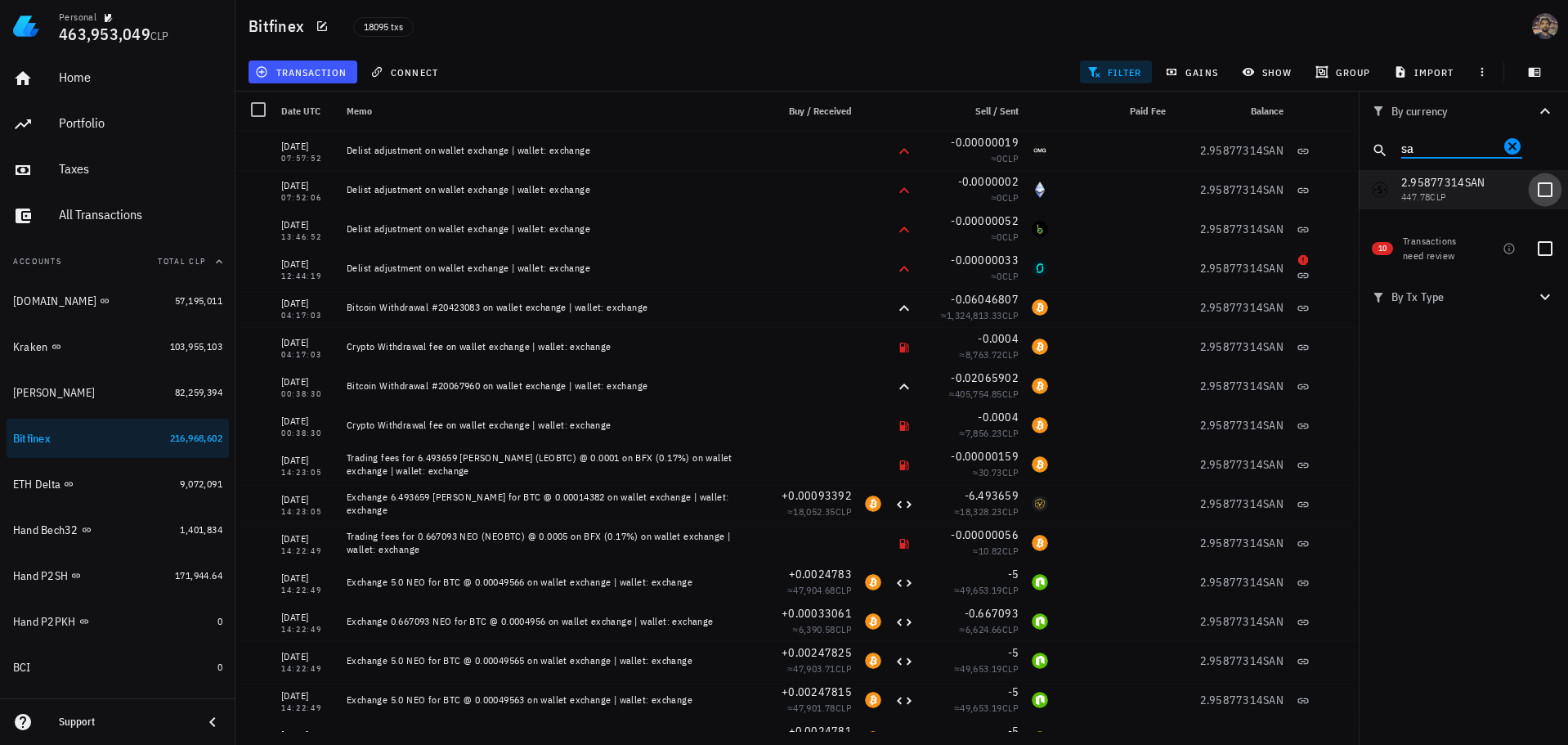
type input "sa"
click at [1542, 193] on div at bounding box center [1544, 189] width 27 height 27
checkbox input "true"
click at [905, 19] on div "18095 txs" at bounding box center [661, 26] width 636 height 41
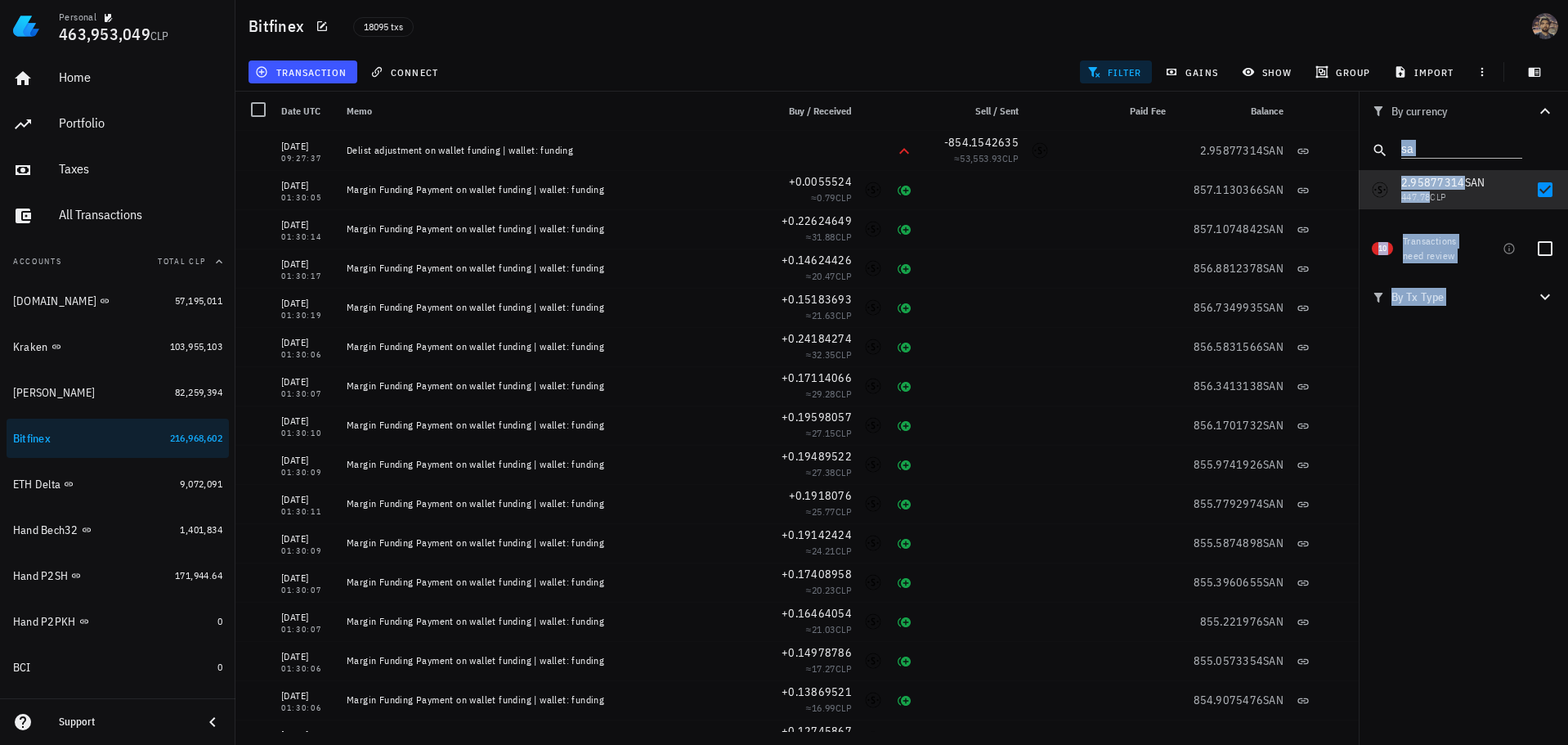
drag, startPoint x: 1358, startPoint y: 154, endPoint x: 1356, endPoint y: 165, distance: 11.2
click at [1356, 167] on div "Bitfinex 18095 txs transaction connect filter gains show group import By curren…" at bounding box center [784, 366] width 1568 height 732
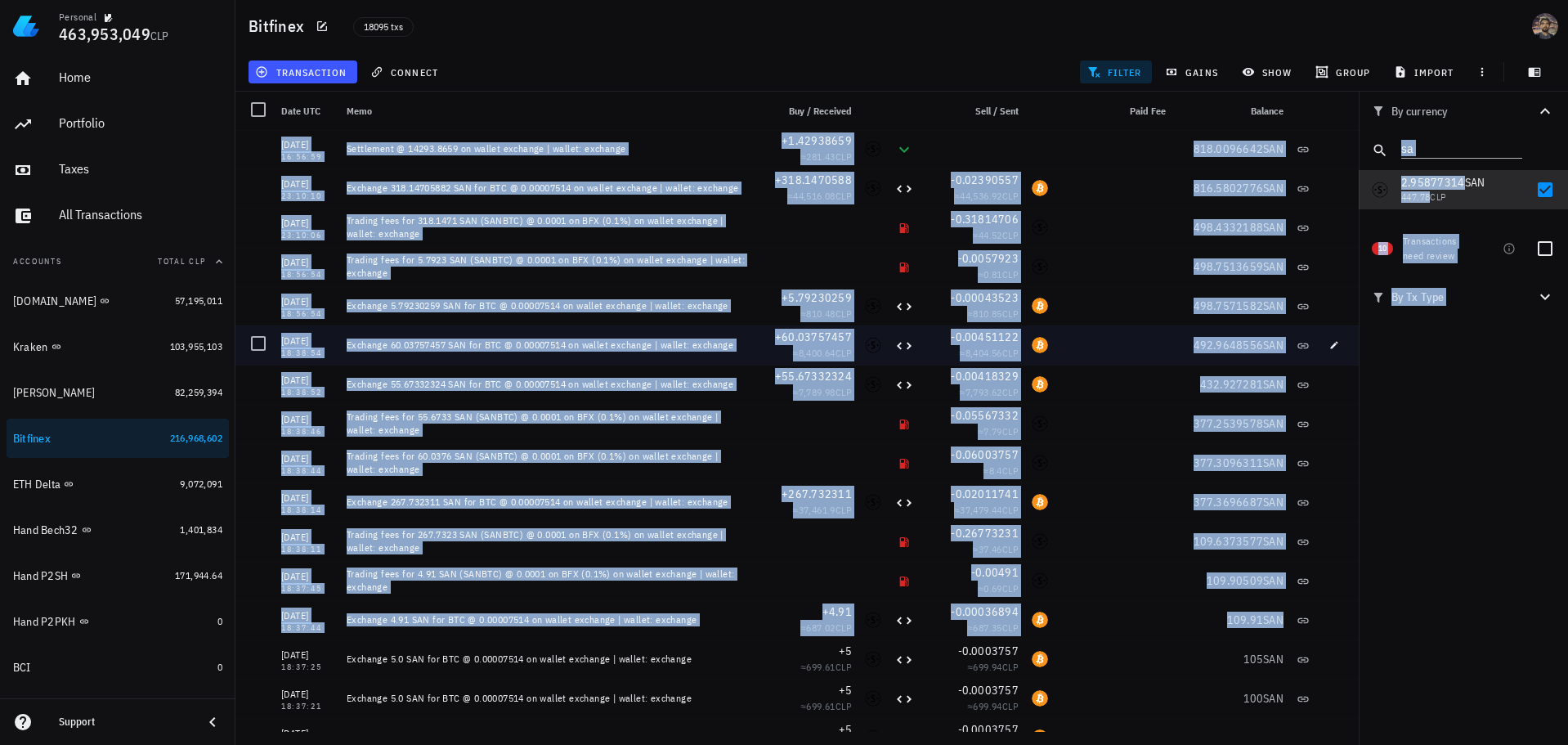
scroll to position [42277, 0]
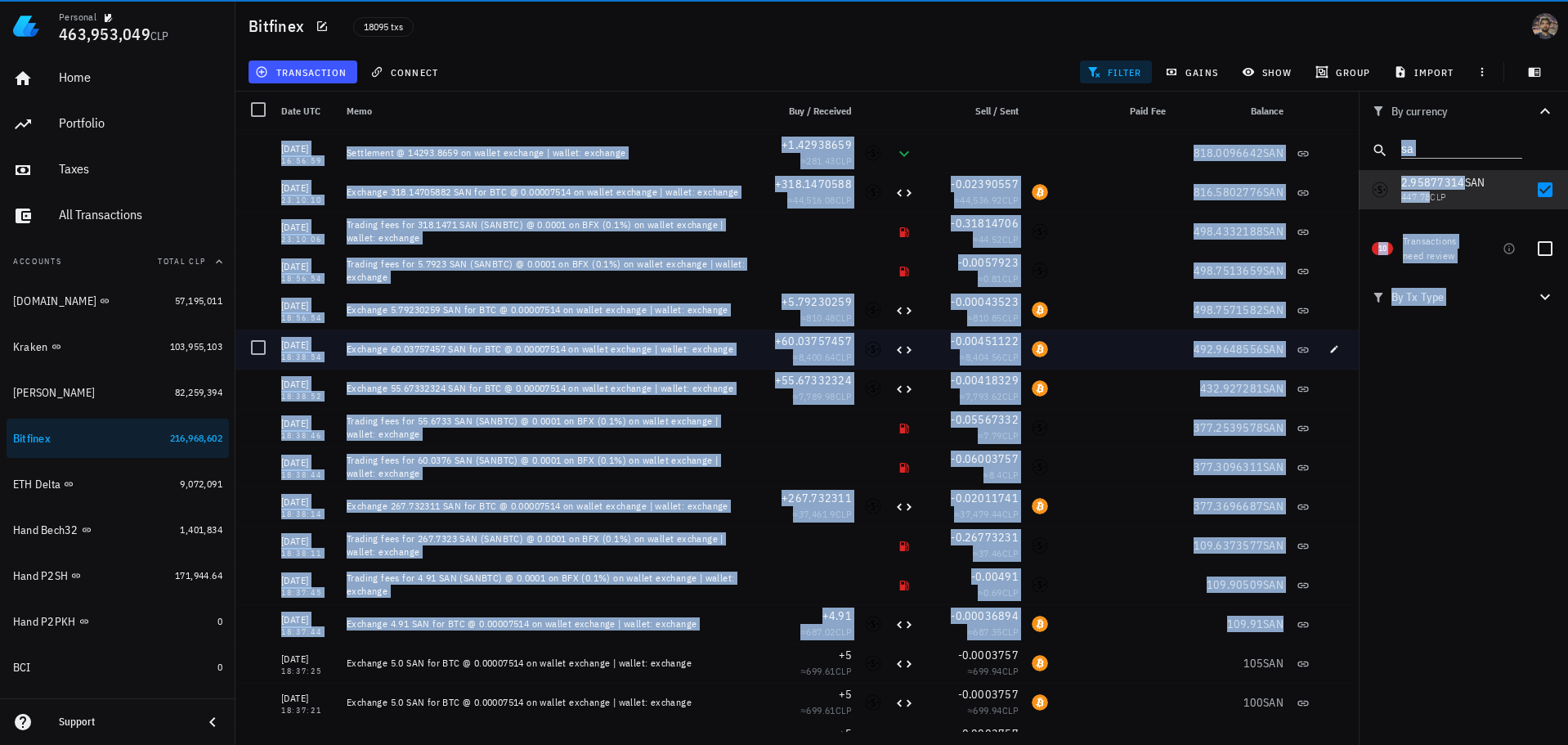
click at [1085, 316] on div at bounding box center [1113, 310] width 118 height 39
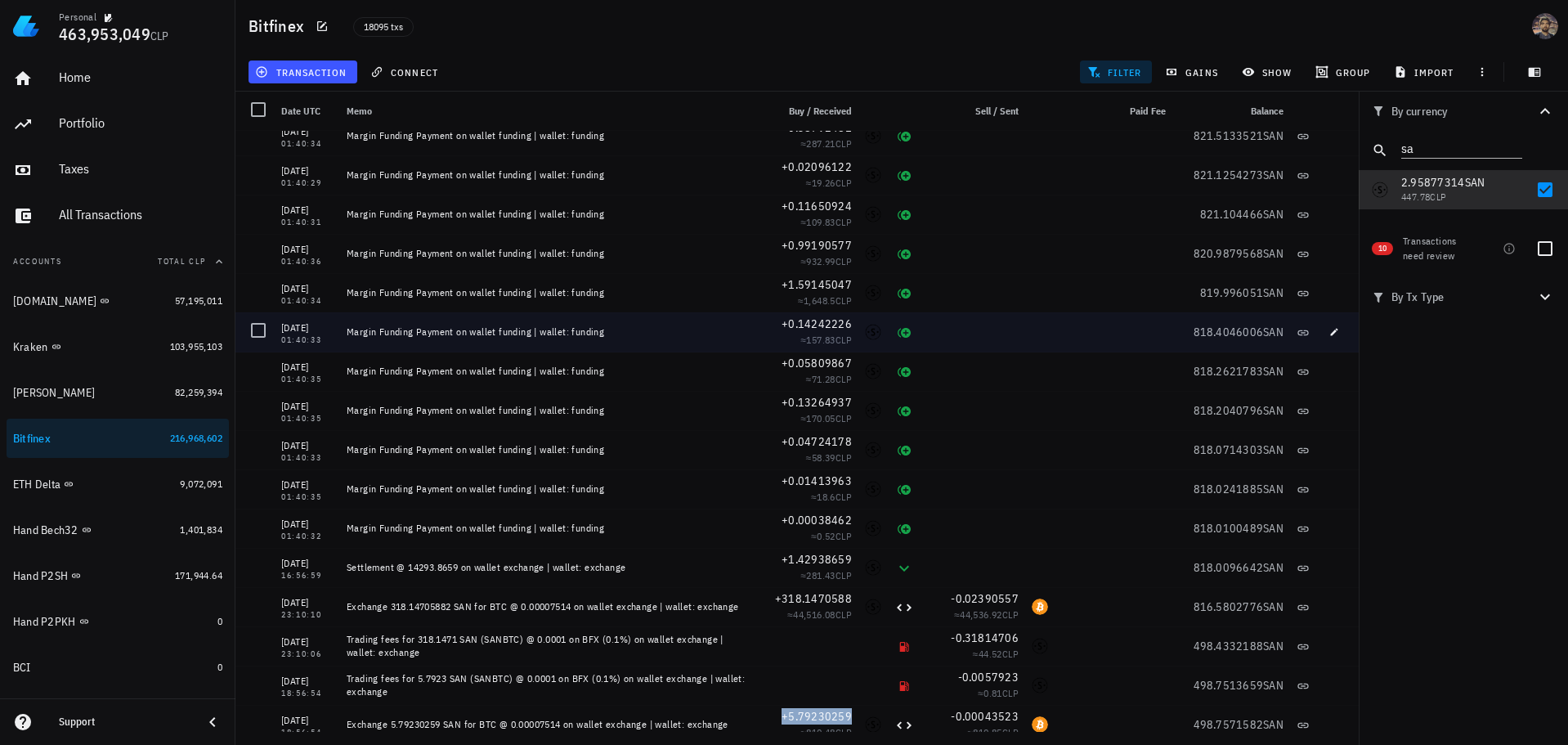
scroll to position [41868, 0]
